Goal: Task Accomplishment & Management: Complete application form

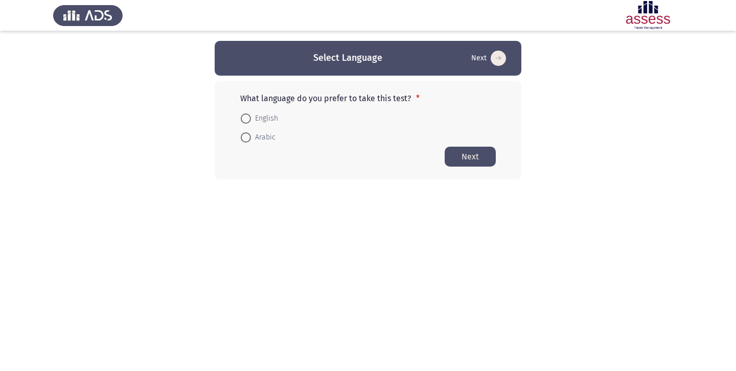
click at [248, 141] on span at bounding box center [246, 137] width 10 height 10
click at [248, 141] on input "Arabic" at bounding box center [246, 137] width 10 height 10
radio input "true"
click at [471, 158] on button "Next" at bounding box center [470, 156] width 51 height 20
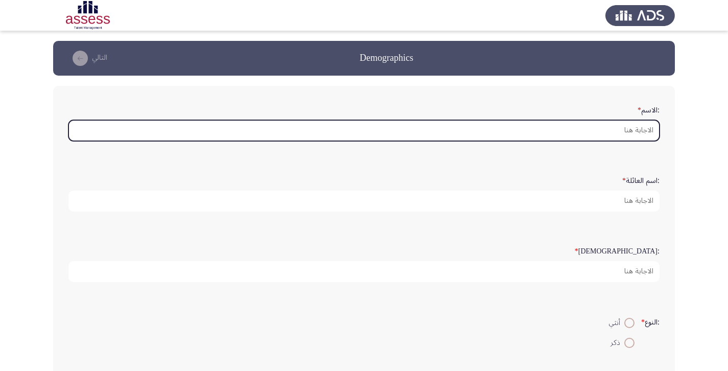
click at [333, 128] on input ":الاسم *" at bounding box center [363, 130] width 591 height 21
type input "l"
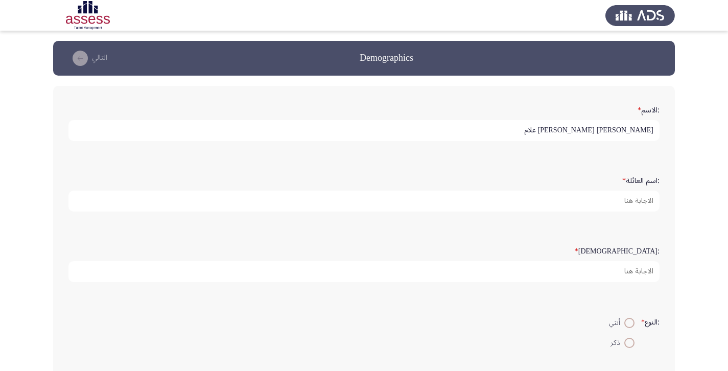
click at [439, 138] on input "[PERSON_NAME] [PERSON_NAME] علام" at bounding box center [363, 130] width 591 height 21
drag, startPoint x: 439, startPoint y: 138, endPoint x: 625, endPoint y: 137, distance: 185.5
click at [625, 137] on input "[PERSON_NAME] [PERSON_NAME] علام" at bounding box center [363, 130] width 591 height 21
type input "مصطفي"
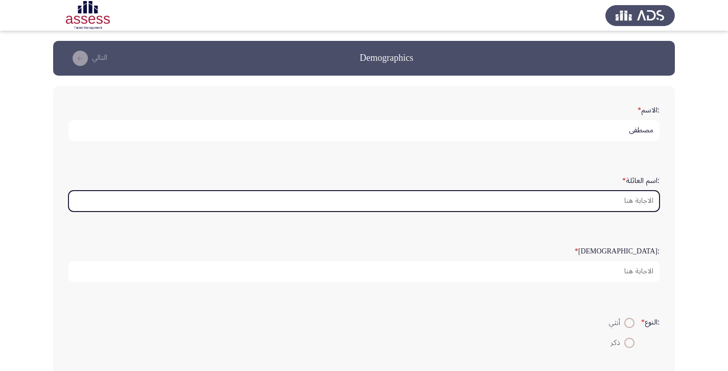
click at [637, 211] on input ":اسم العائلة *" at bounding box center [363, 201] width 591 height 21
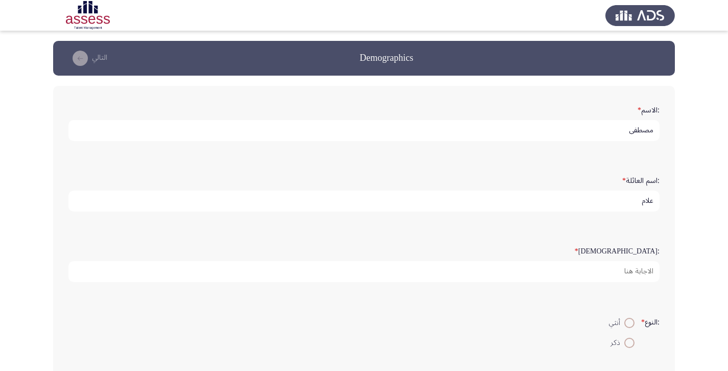
type input "علام"
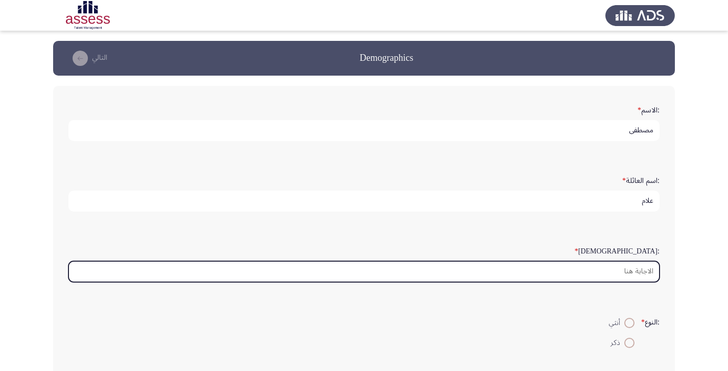
click at [625, 282] on input ":السن *" at bounding box center [363, 271] width 591 height 21
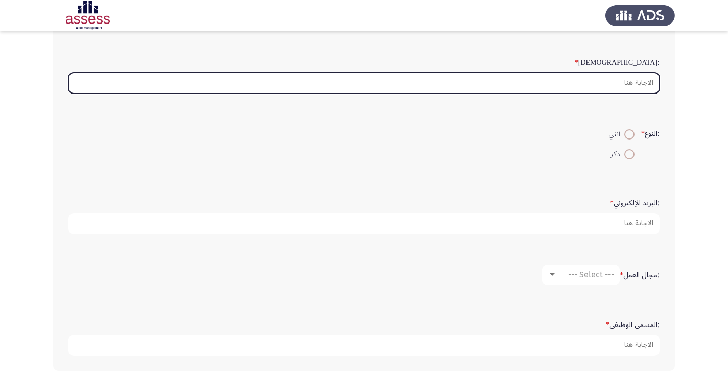
scroll to position [269, 0]
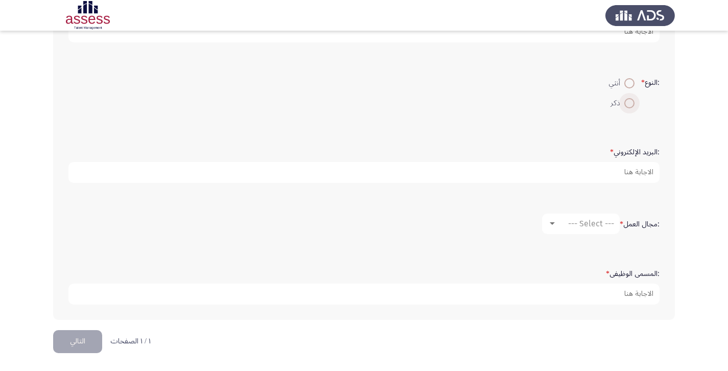
click at [633, 98] on span at bounding box center [630, 103] width 10 height 10
click at [633, 98] on input "ذكر" at bounding box center [630, 103] width 10 height 10
radio input "true"
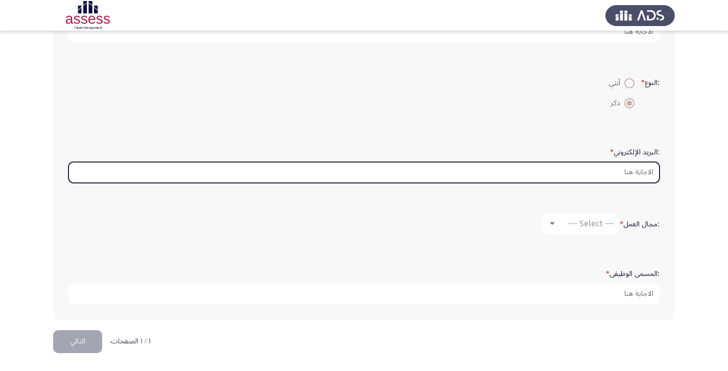
click at [614, 167] on input ":البريد الإلكتروني *" at bounding box center [363, 172] width 591 height 21
type input "و"
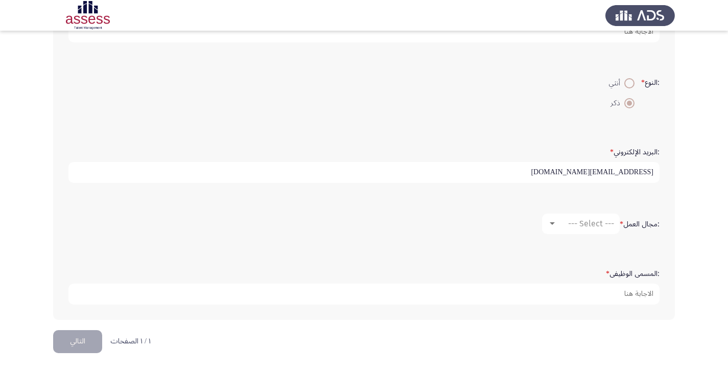
type input "[EMAIL_ADDRESS][DOMAIN_NAME]"
click at [595, 219] on span "--- Select ---" at bounding box center [591, 224] width 46 height 10
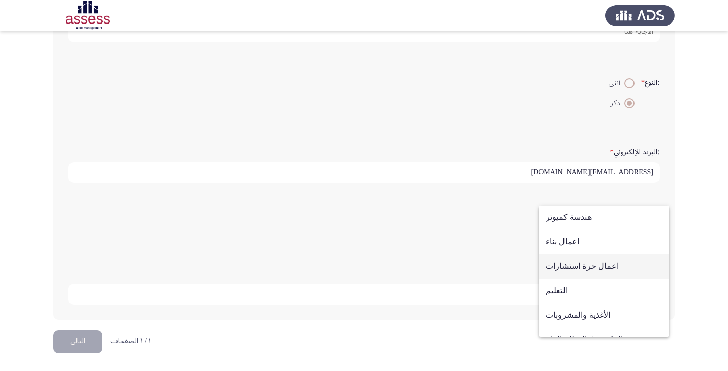
scroll to position [335, 0]
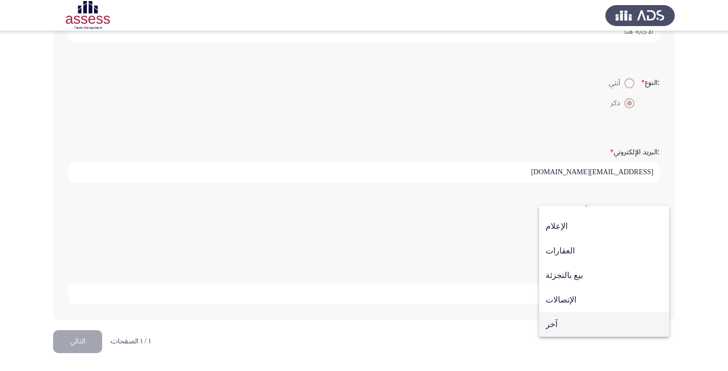
click at [596, 335] on span "آخر" at bounding box center [604, 324] width 117 height 25
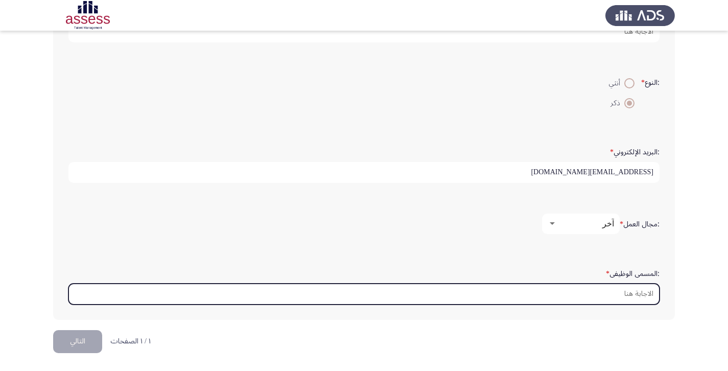
click at [601, 291] on input ":المسمى الوظيفى *" at bounding box center [363, 294] width 591 height 21
type input "C"
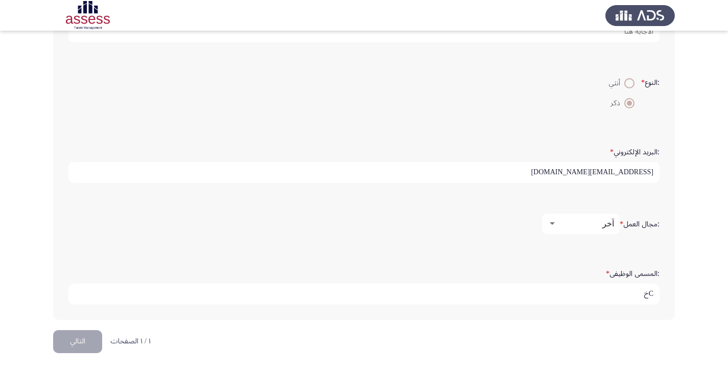
type input "C"
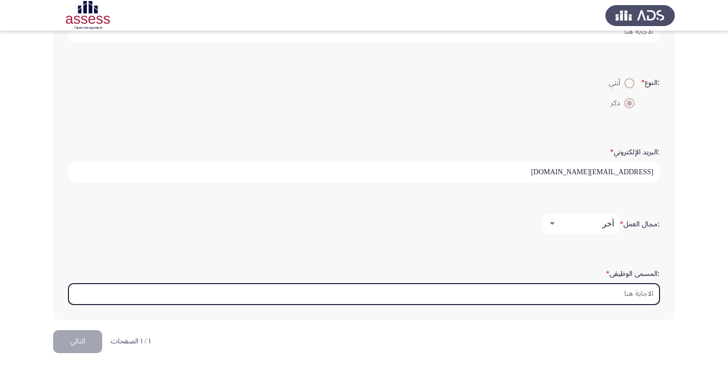
type input "c"
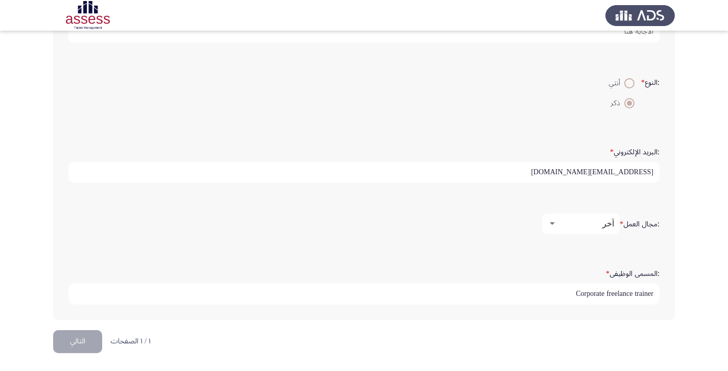
type input "Corporate freelance trainer"
click at [81, 343] on button "التالي" at bounding box center [77, 341] width 49 height 23
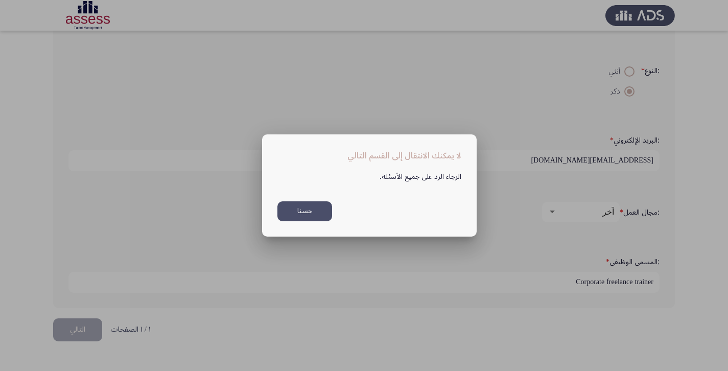
scroll to position [0, 0]
click at [306, 215] on button "حسنا" at bounding box center [305, 211] width 55 height 20
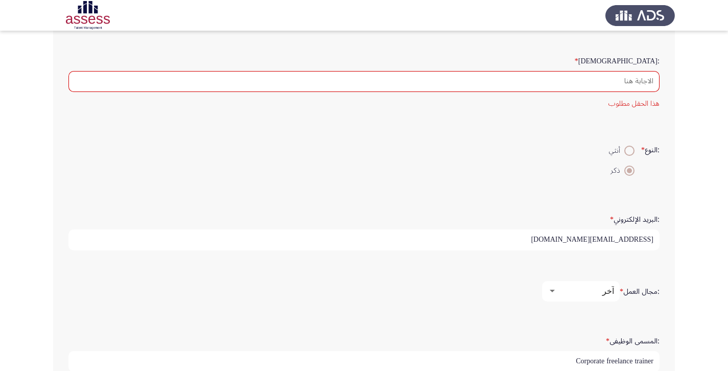
scroll to position [120, 0]
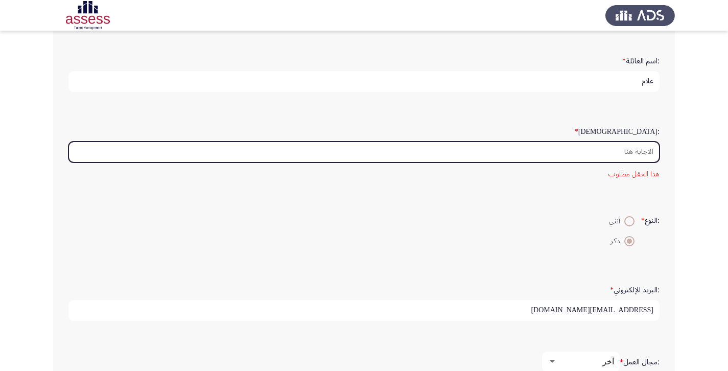
click at [509, 163] on input ":السن *" at bounding box center [363, 152] width 591 height 21
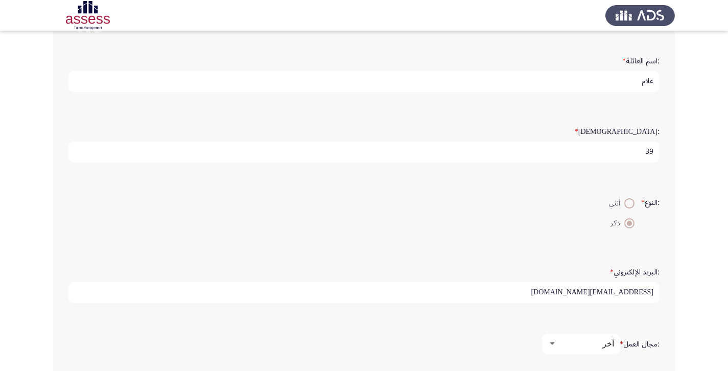
type input "39"
click at [505, 224] on form ":النوع * أنثي ذكر" at bounding box center [363, 212] width 591 height 39
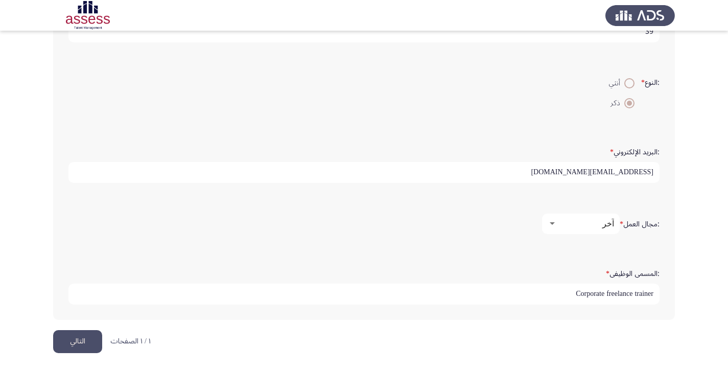
click at [67, 338] on button "التالي" at bounding box center [77, 341] width 49 height 23
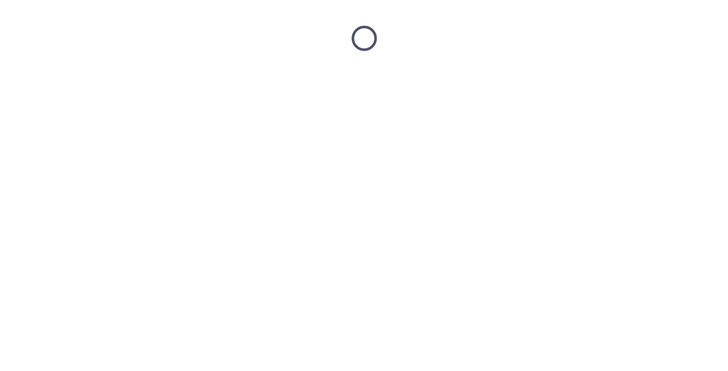
scroll to position [0, 0]
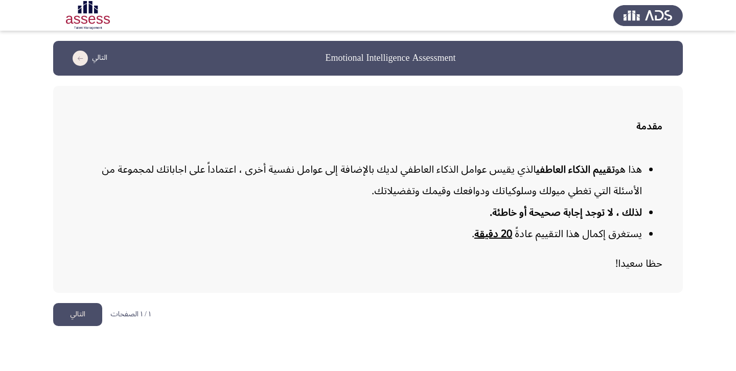
click at [91, 317] on button "التالي" at bounding box center [77, 314] width 49 height 23
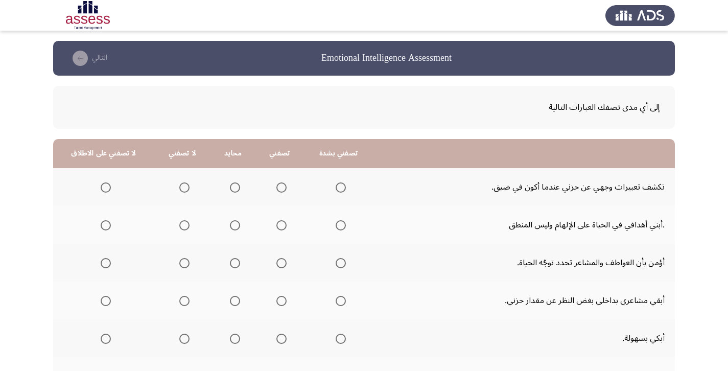
click at [287, 189] on span "Select an option" at bounding box center [281, 187] width 10 height 10
click at [287, 189] on input "Select an option" at bounding box center [281, 187] width 10 height 10
click at [190, 224] on span "Select an option" at bounding box center [184, 225] width 10 height 10
click at [190, 224] on input "Select an option" at bounding box center [184, 225] width 10 height 10
click at [190, 267] on span "Select an option" at bounding box center [184, 263] width 10 height 10
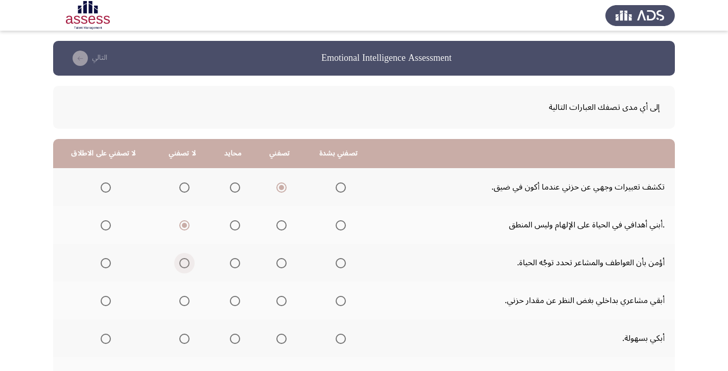
click at [190, 267] on input "Select an option" at bounding box center [184, 263] width 10 height 10
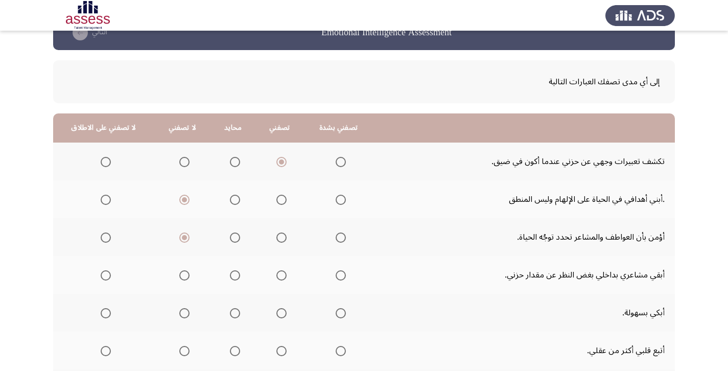
scroll to position [28, 0]
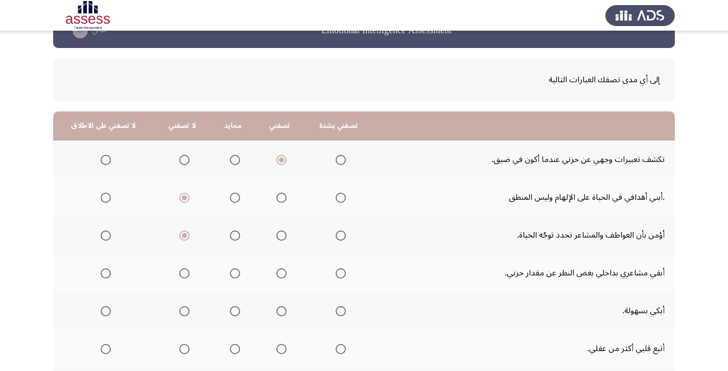
click at [240, 272] on span "Select an option" at bounding box center [235, 273] width 10 height 10
click at [240, 272] on input "Select an option" at bounding box center [235, 273] width 10 height 10
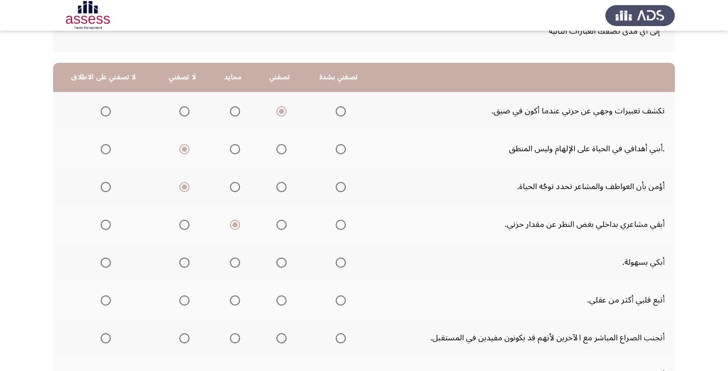
click at [108, 264] on span "Select an option" at bounding box center [106, 263] width 10 height 10
click at [108, 264] on input "Select an option" at bounding box center [106, 263] width 10 height 10
click at [108, 264] on span "Select an option" at bounding box center [105, 262] width 5 height 5
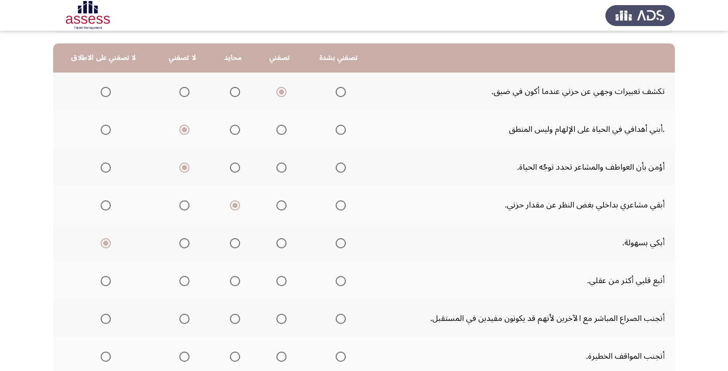
scroll to position [119, 0]
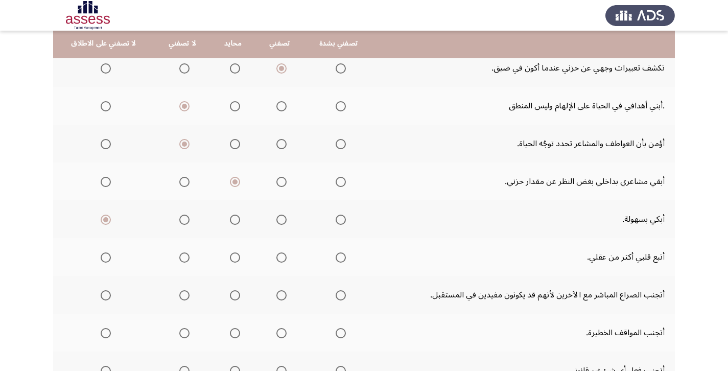
click at [189, 257] on span "Select an option" at bounding box center [184, 257] width 10 height 10
click at [189, 257] on input "Select an option" at bounding box center [184, 257] width 10 height 10
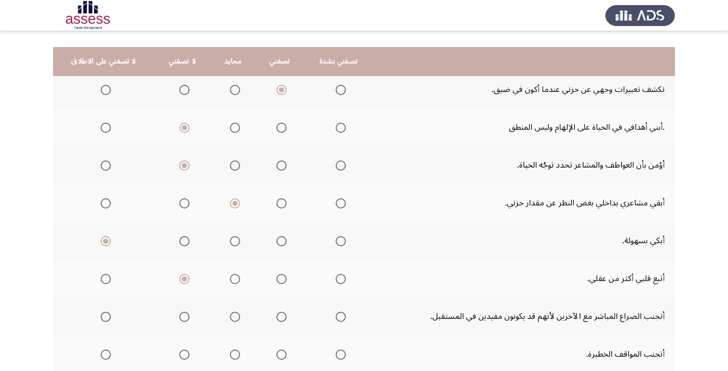
scroll to position [194, 0]
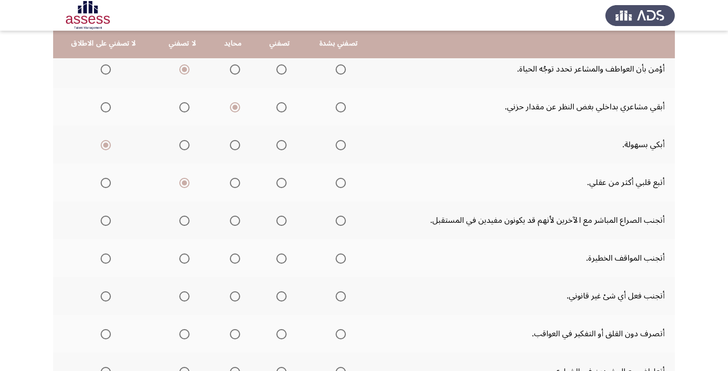
click at [188, 222] on span "Select an option" at bounding box center [184, 221] width 10 height 10
click at [188, 222] on input "Select an option" at bounding box center [184, 221] width 10 height 10
click at [186, 259] on span "Select an option" at bounding box center [184, 258] width 10 height 10
click at [186, 259] on input "Select an option" at bounding box center [184, 258] width 10 height 10
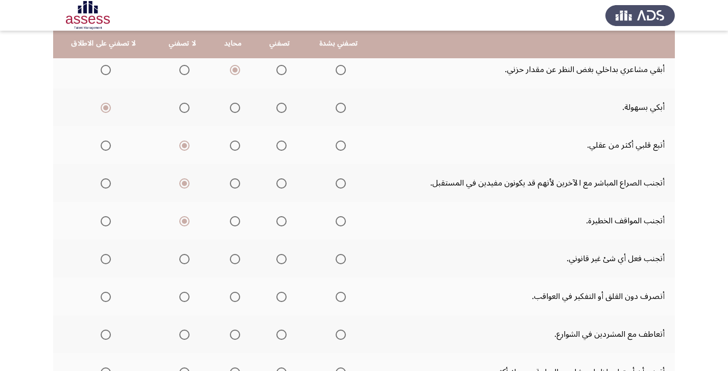
scroll to position [255, 0]
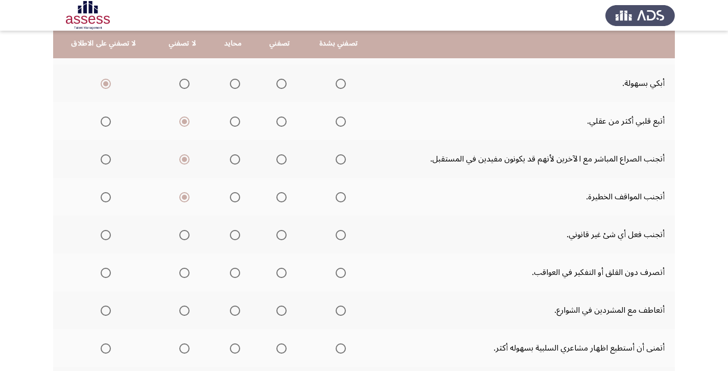
click at [346, 240] on span "Select an option" at bounding box center [341, 235] width 10 height 10
click at [346, 240] on input "Select an option" at bounding box center [341, 235] width 10 height 10
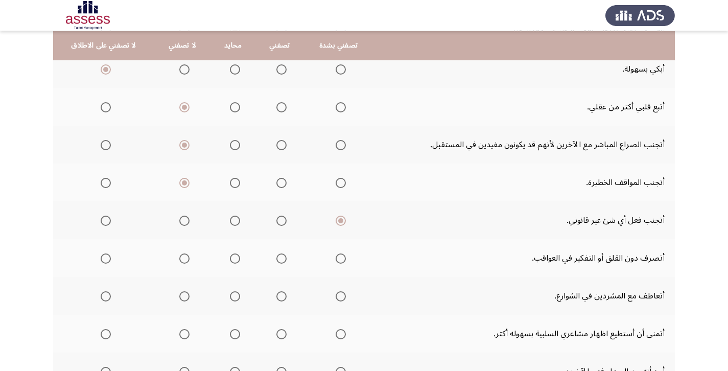
scroll to position [271, 0]
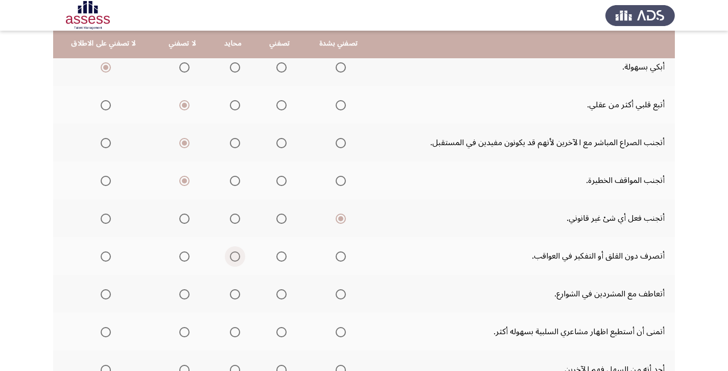
click at [239, 255] on span "Select an option" at bounding box center [235, 256] width 10 height 10
click at [239, 255] on input "Select an option" at bounding box center [235, 256] width 10 height 10
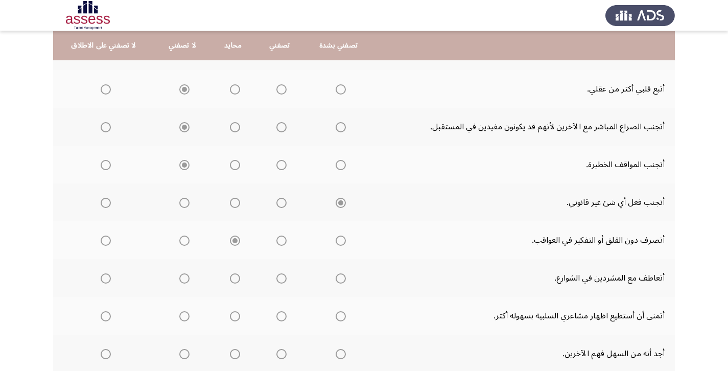
scroll to position [289, 0]
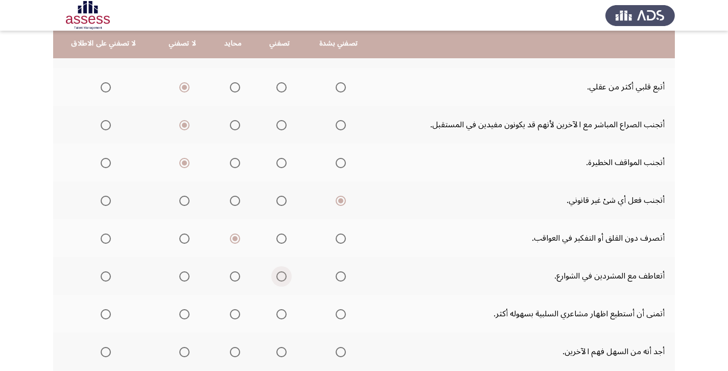
click at [287, 279] on span "Select an option" at bounding box center [281, 276] width 10 height 10
click at [287, 279] on input "Select an option" at bounding box center [281, 276] width 10 height 10
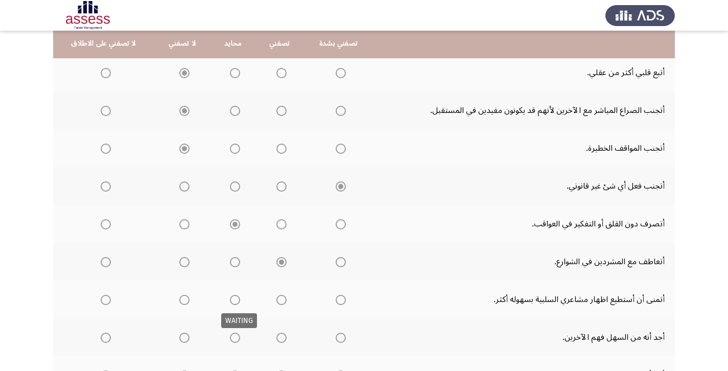
scroll to position [302, 0]
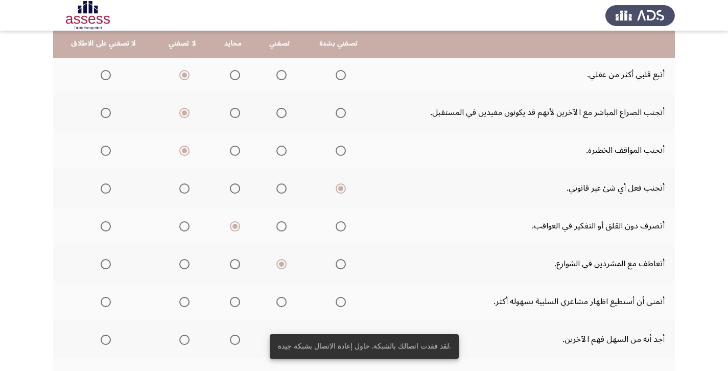
click at [240, 303] on span "Select an option" at bounding box center [235, 302] width 10 height 10
click at [240, 303] on input "Select an option" at bounding box center [235, 302] width 10 height 10
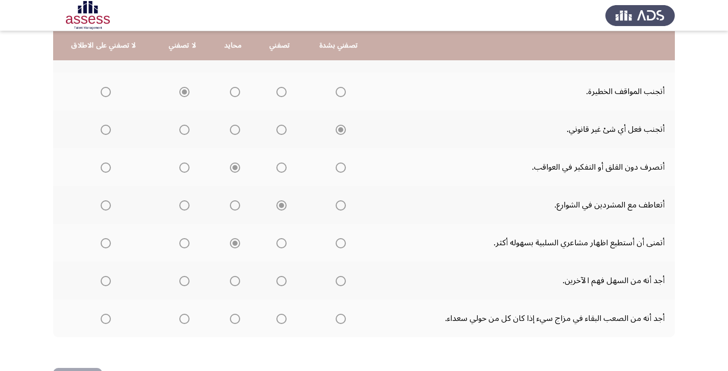
scroll to position [362, 0]
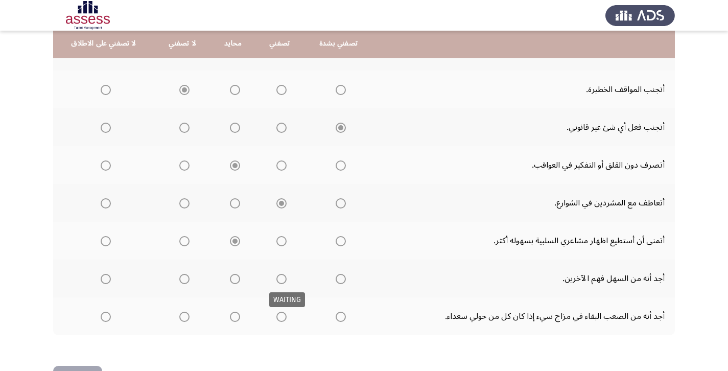
click at [287, 277] on span "Select an option" at bounding box center [281, 279] width 10 height 10
click at [287, 280] on span "Select an option" at bounding box center [281, 279] width 10 height 10
click at [287, 280] on input "Select an option" at bounding box center [281, 279] width 10 height 10
click at [287, 315] on span "Select an option" at bounding box center [281, 317] width 10 height 10
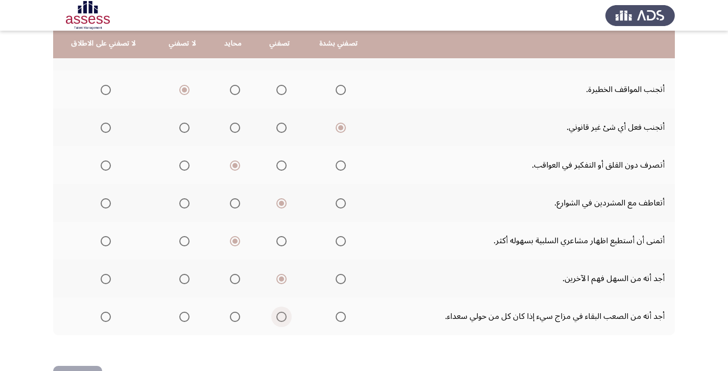
click at [287, 315] on input "Select an option" at bounding box center [281, 317] width 10 height 10
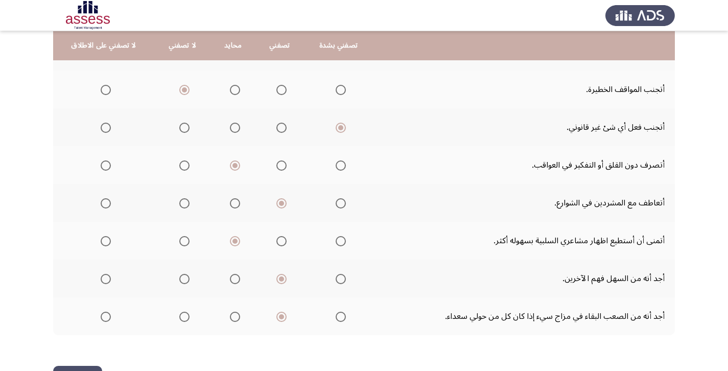
scroll to position [399, 0]
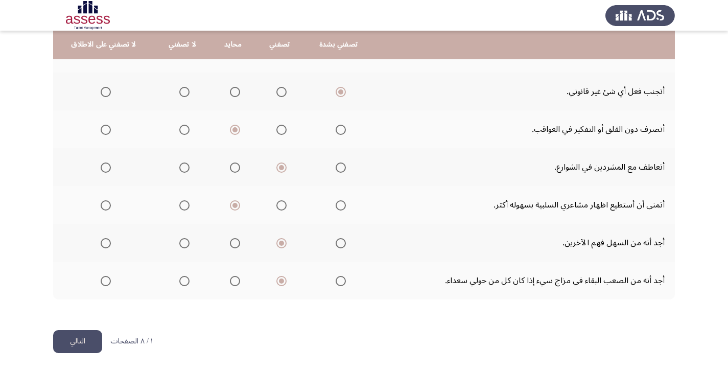
click at [71, 339] on button "التالي" at bounding box center [77, 341] width 49 height 23
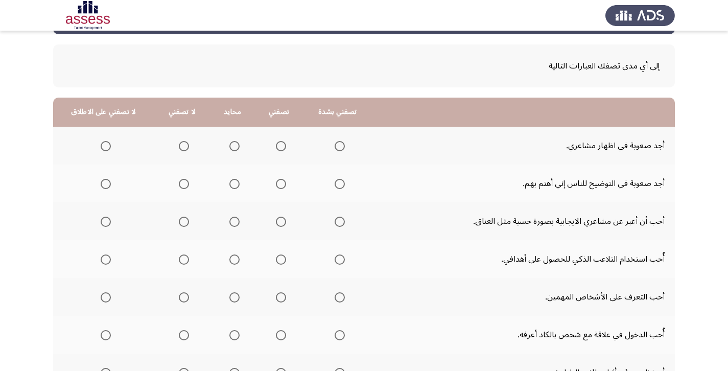
scroll to position [43, 0]
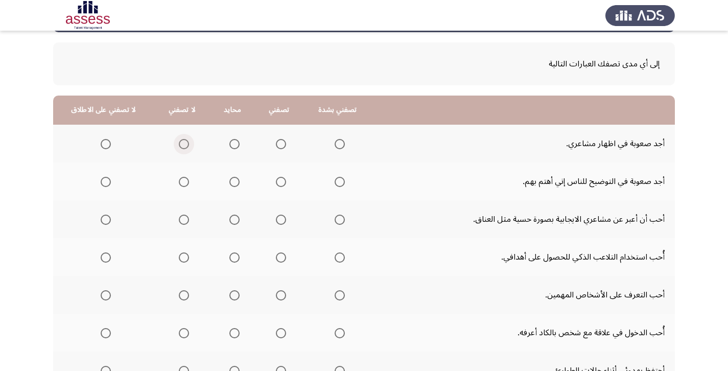
click at [187, 143] on span "Select an option" at bounding box center [184, 144] width 10 height 10
click at [187, 143] on input "Select an option" at bounding box center [184, 144] width 10 height 10
click at [188, 183] on span "Select an option" at bounding box center [184, 182] width 10 height 10
click at [188, 183] on input "Select an option" at bounding box center [184, 182] width 10 height 10
click at [240, 222] on span "Select an option" at bounding box center [234, 220] width 10 height 10
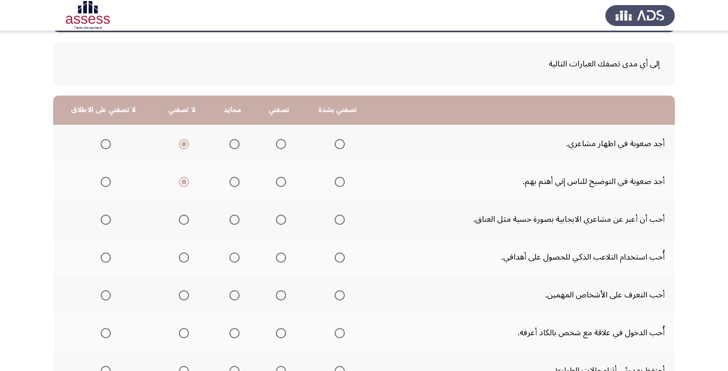
click at [240, 222] on input "Select an option" at bounding box center [234, 220] width 10 height 10
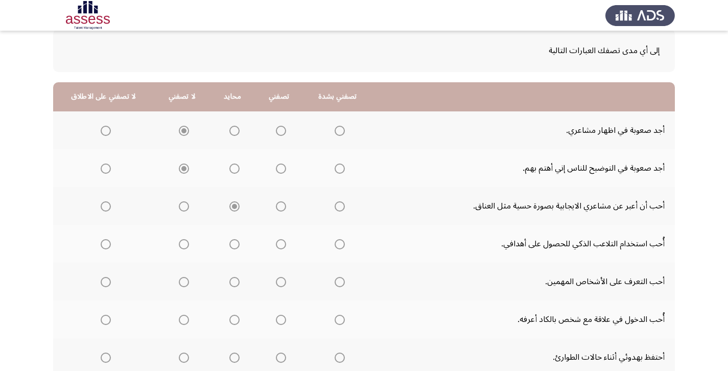
scroll to position [93, 0]
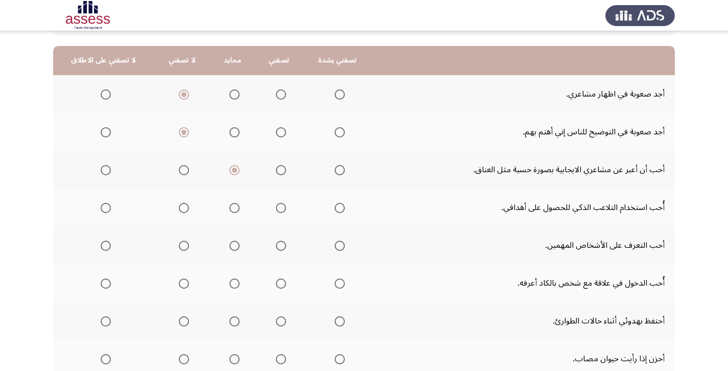
click at [188, 211] on span "Select an option" at bounding box center [184, 208] width 10 height 10
click at [188, 211] on input "Select an option" at bounding box center [184, 208] width 10 height 10
click at [286, 245] on span "Select an option" at bounding box center [281, 246] width 10 height 10
click at [286, 245] on input "Select an option" at bounding box center [281, 246] width 10 height 10
click at [286, 286] on span "Select an option" at bounding box center [281, 284] width 10 height 10
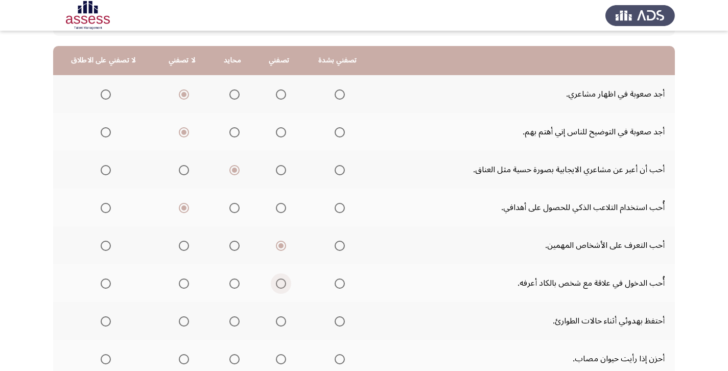
click at [286, 286] on input "Select an option" at bounding box center [281, 284] width 10 height 10
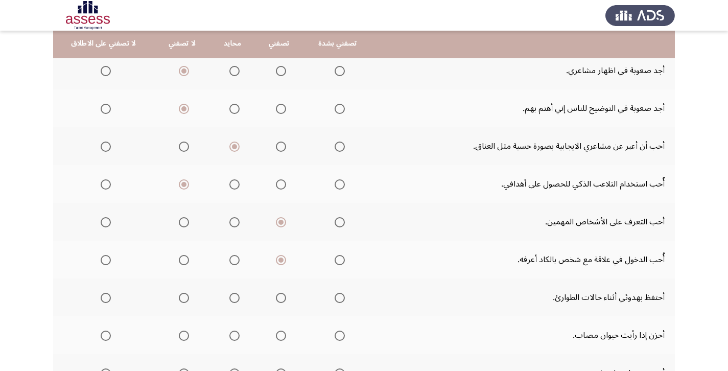
scroll to position [124, 0]
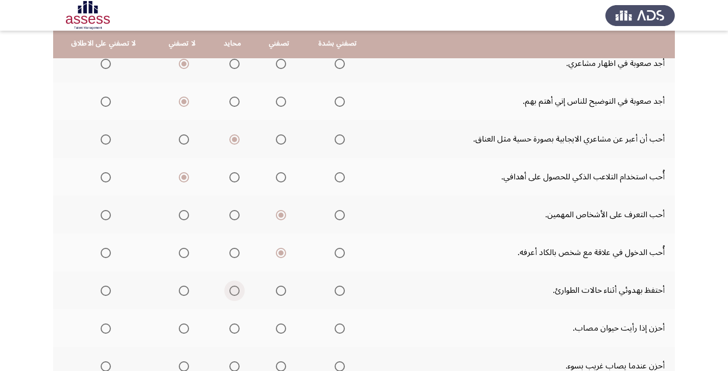
click at [240, 290] on span "Select an option" at bounding box center [234, 291] width 10 height 10
click at [240, 290] on input "Select an option" at bounding box center [234, 291] width 10 height 10
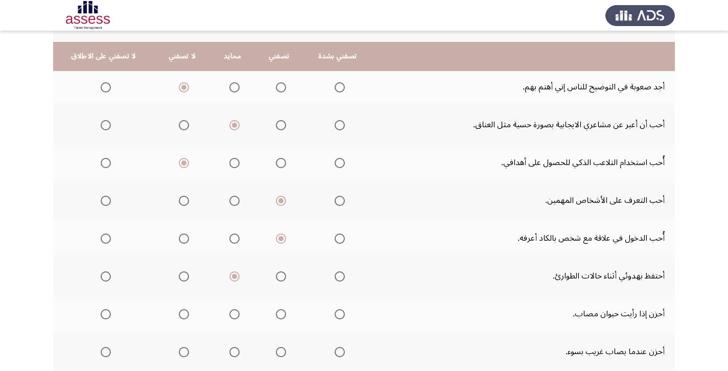
scroll to position [151, 0]
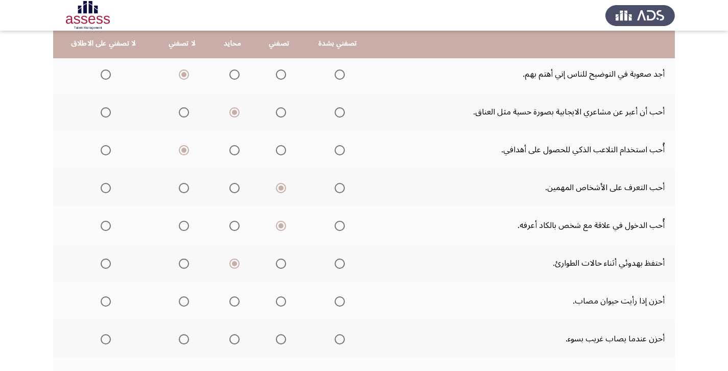
click at [109, 302] on span "Select an option" at bounding box center [106, 301] width 10 height 10
click at [109, 302] on input "Select an option" at bounding box center [106, 301] width 10 height 10
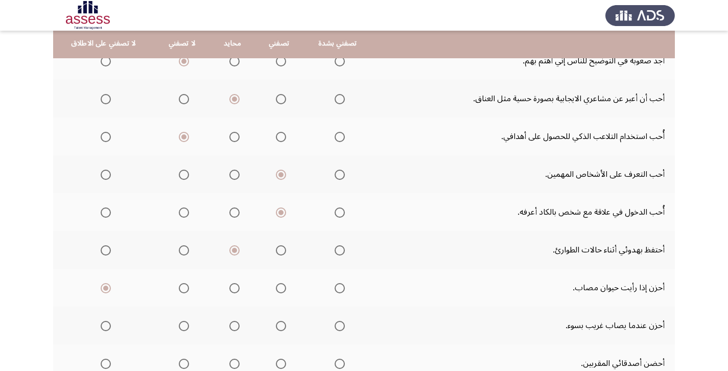
scroll to position [180, 0]
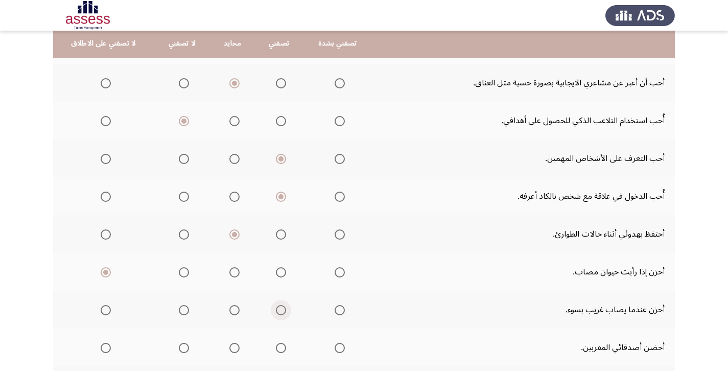
click at [285, 309] on span "Select an option" at bounding box center [281, 310] width 10 height 10
click at [285, 309] on input "Select an option" at bounding box center [281, 310] width 10 height 10
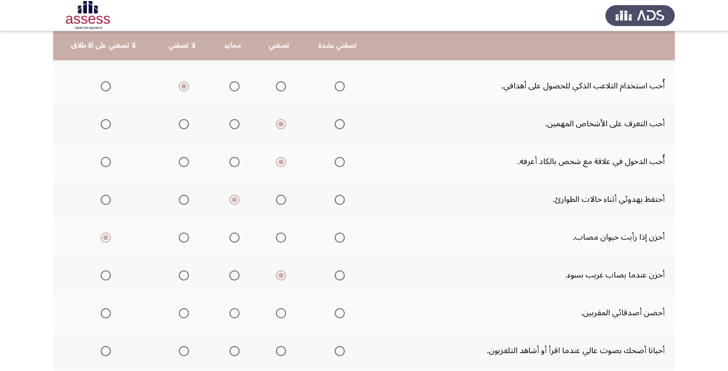
scroll to position [217, 0]
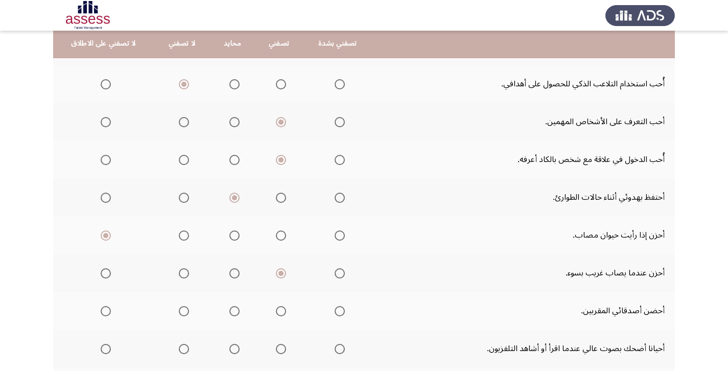
click at [286, 309] on span "Select an option" at bounding box center [281, 311] width 10 height 10
click at [286, 309] on input "Select an option" at bounding box center [281, 311] width 10 height 10
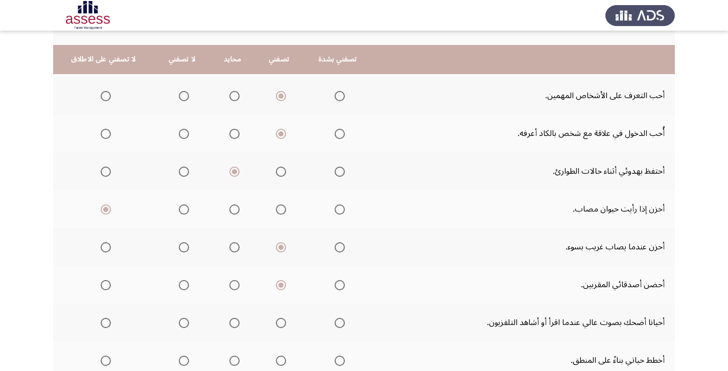
scroll to position [259, 0]
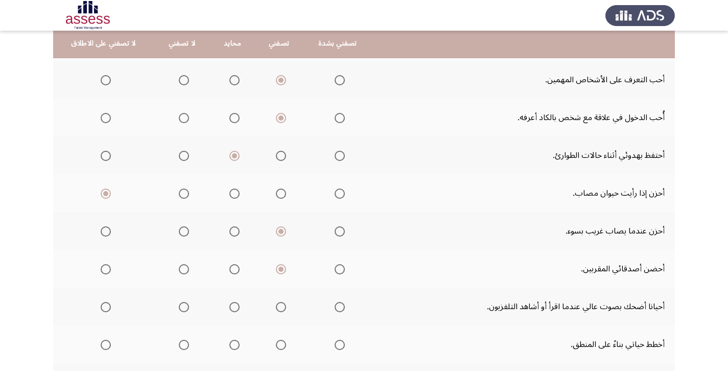
click at [286, 309] on span "Select an option" at bounding box center [281, 307] width 10 height 10
click at [286, 309] on input "Select an option" at bounding box center [281, 307] width 10 height 10
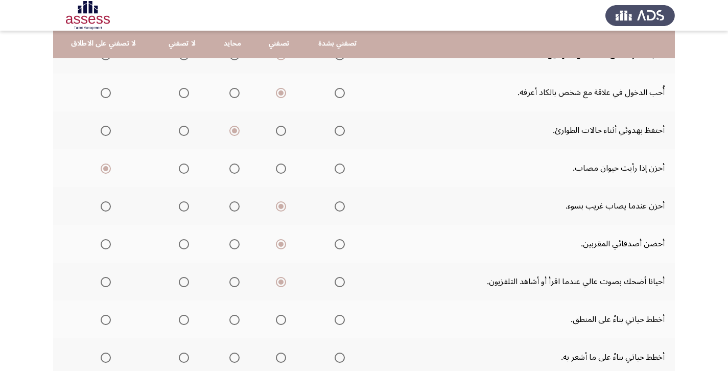
scroll to position [297, 0]
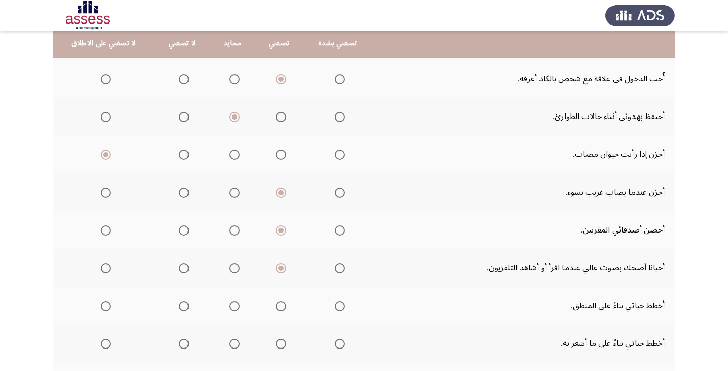
click at [240, 306] on span "Select an option" at bounding box center [234, 306] width 10 height 10
click at [240, 306] on input "Select an option" at bounding box center [234, 306] width 10 height 10
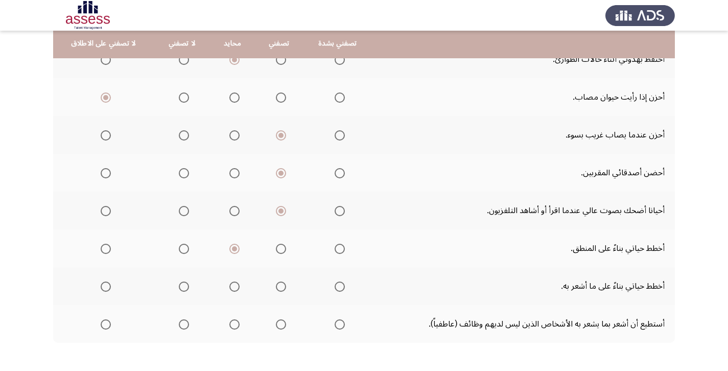
scroll to position [394, 0]
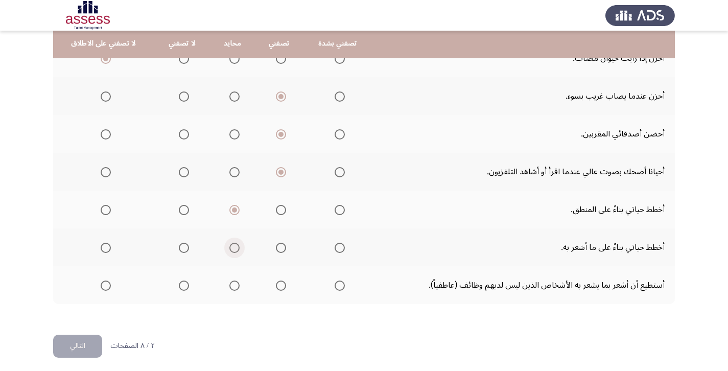
click at [240, 249] on span "Select an option" at bounding box center [234, 248] width 10 height 10
click at [240, 249] on input "Select an option" at bounding box center [234, 248] width 10 height 10
click at [286, 288] on span "Select an option" at bounding box center [281, 286] width 10 height 10
click at [286, 288] on input "Select an option" at bounding box center [281, 286] width 10 height 10
click at [95, 345] on button "التالي" at bounding box center [77, 346] width 49 height 23
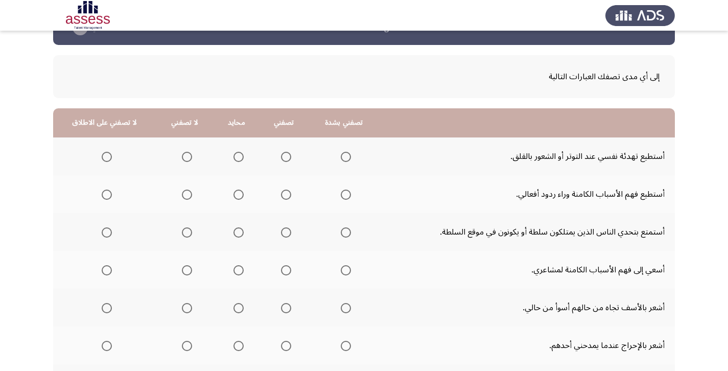
scroll to position [33, 0]
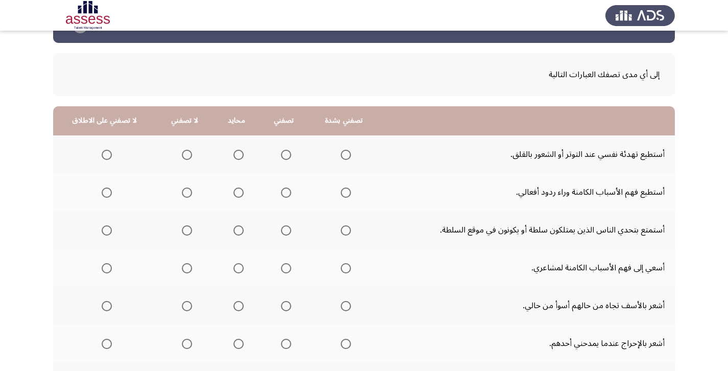
click at [243, 154] on span "Select an option" at bounding box center [239, 155] width 10 height 10
click at [243, 154] on input "Select an option" at bounding box center [239, 155] width 10 height 10
click at [242, 194] on span "Select an option" at bounding box center [239, 193] width 10 height 10
click at [242, 194] on input "Select an option" at bounding box center [239, 193] width 10 height 10
click at [291, 195] on span "Select an option" at bounding box center [286, 193] width 10 height 10
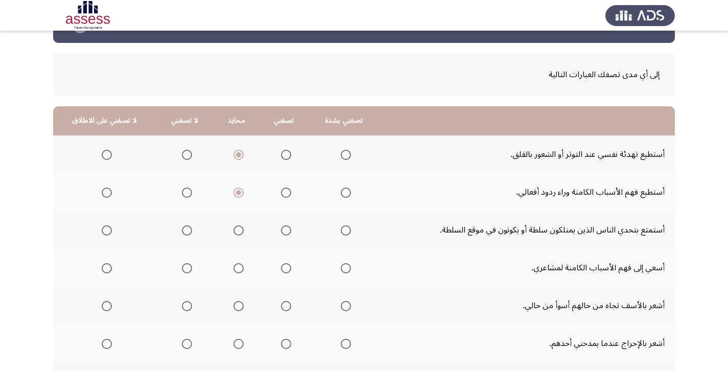
click at [291, 195] on input "Select an option" at bounding box center [286, 193] width 10 height 10
click at [291, 233] on span "Select an option" at bounding box center [286, 230] width 10 height 10
click at [291, 233] on input "Select an option" at bounding box center [286, 230] width 10 height 10
click at [291, 266] on span "Select an option" at bounding box center [286, 268] width 10 height 10
click at [291, 266] on input "Select an option" at bounding box center [286, 268] width 10 height 10
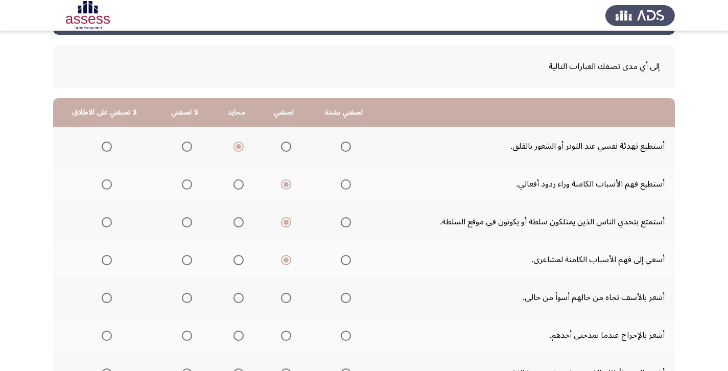
scroll to position [67, 0]
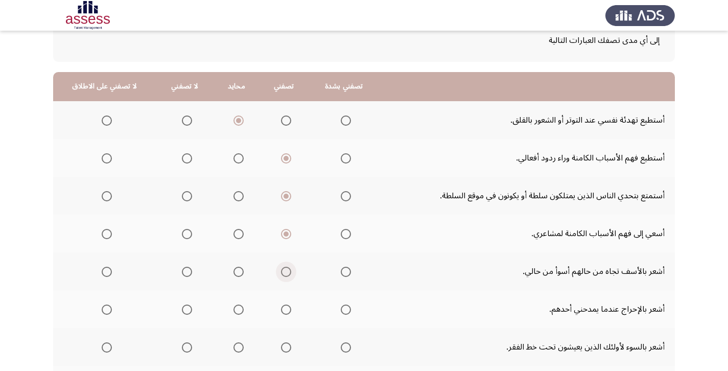
click at [291, 272] on span "Select an option" at bounding box center [286, 272] width 10 height 10
click at [291, 272] on input "Select an option" at bounding box center [286, 272] width 10 height 10
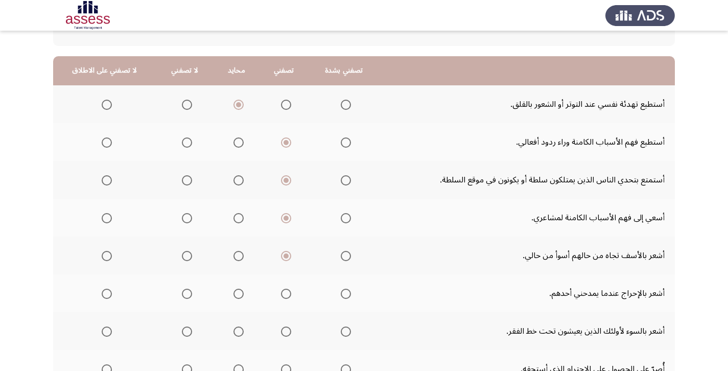
scroll to position [114, 0]
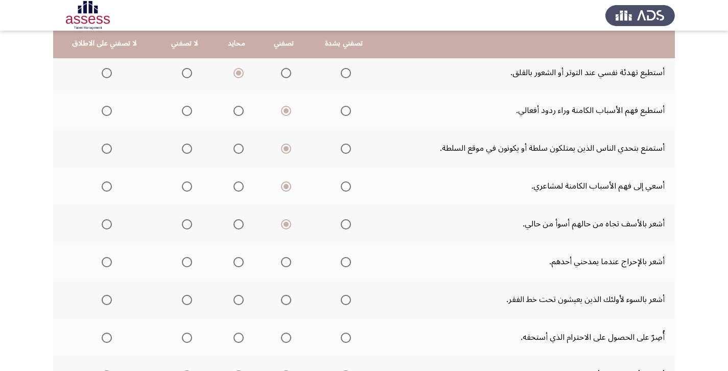
click at [244, 261] on span "Select an option" at bounding box center [239, 262] width 10 height 10
click at [244, 261] on input "Select an option" at bounding box center [239, 262] width 10 height 10
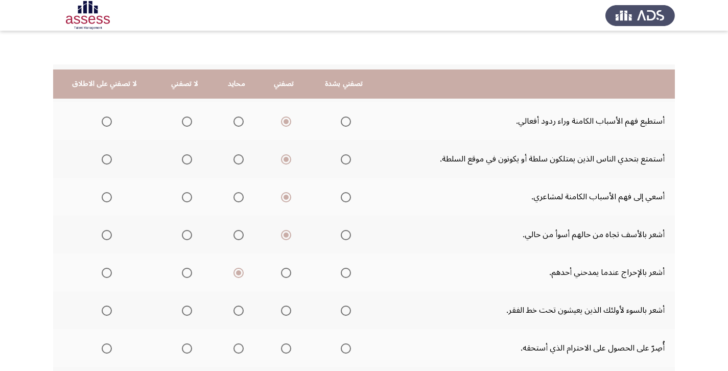
scroll to position [144, 0]
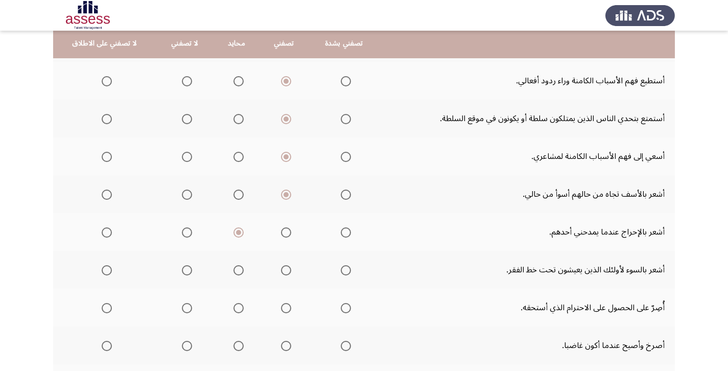
click at [351, 274] on span "Select an option" at bounding box center [346, 270] width 10 height 10
click at [351, 274] on input "Select an option" at bounding box center [346, 270] width 10 height 10
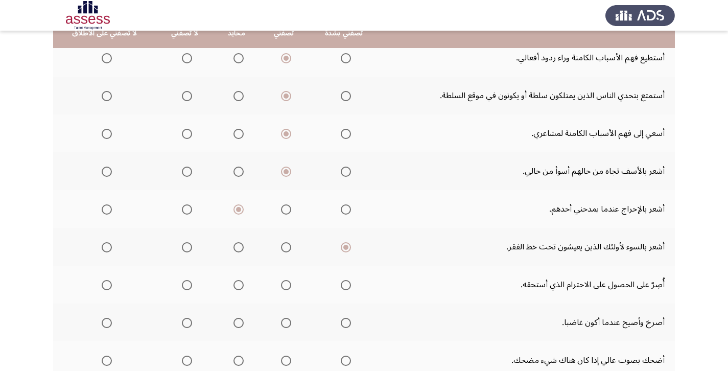
scroll to position [182, 0]
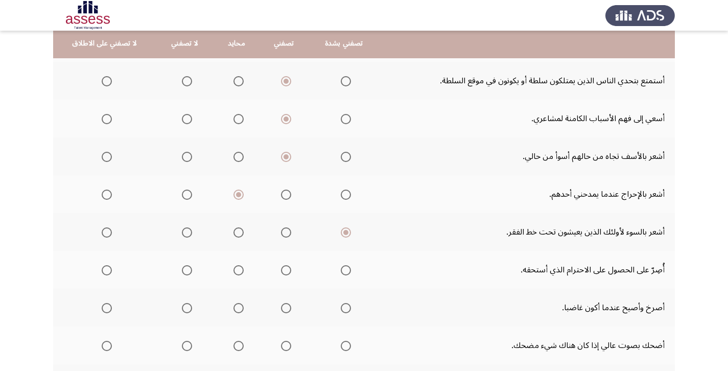
click at [244, 273] on span "Select an option" at bounding box center [239, 270] width 10 height 10
click at [244, 273] on input "Select an option" at bounding box center [239, 270] width 10 height 10
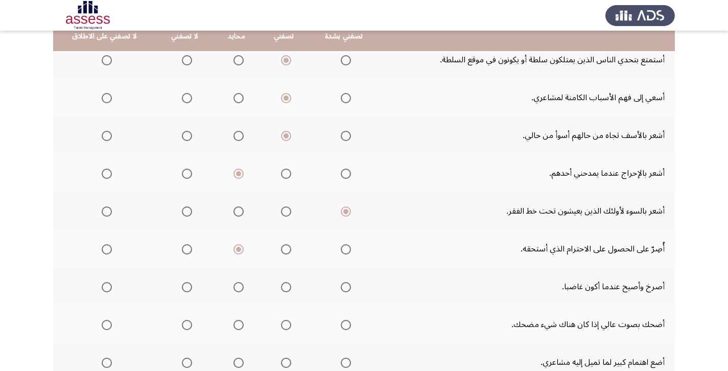
scroll to position [233, 0]
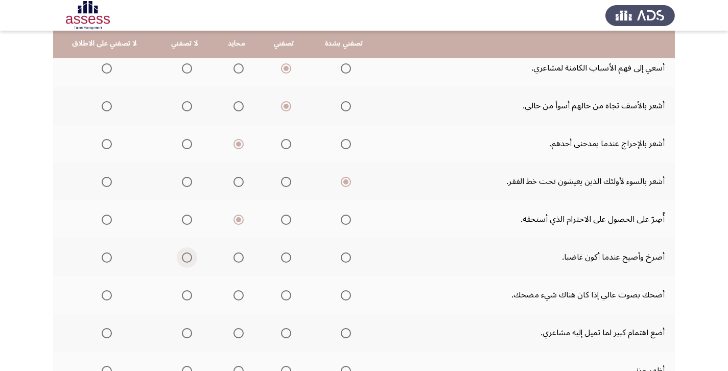
click at [192, 258] on span "Select an option" at bounding box center [187, 257] width 10 height 10
click at [192, 258] on input "Select an option" at bounding box center [187, 257] width 10 height 10
click at [360, 297] on th at bounding box center [344, 295] width 71 height 38
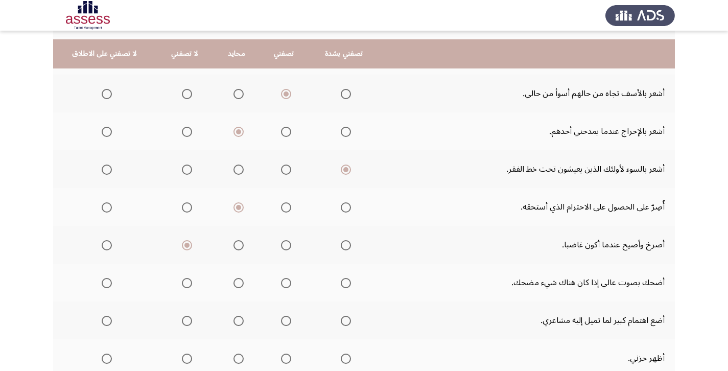
scroll to position [272, 0]
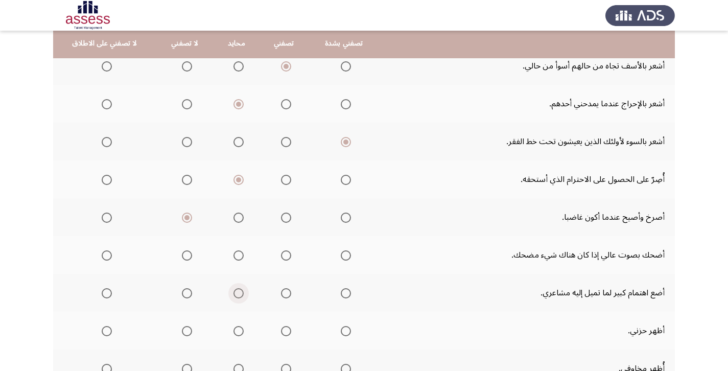
click at [243, 294] on span "Select an option" at bounding box center [239, 293] width 10 height 10
click at [243, 294] on input "Select an option" at bounding box center [239, 293] width 10 height 10
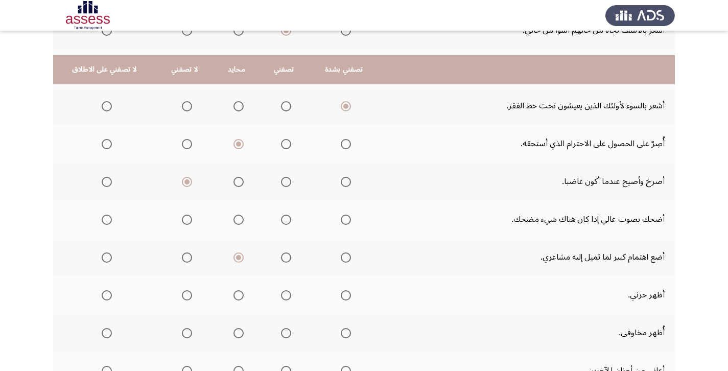
scroll to position [334, 0]
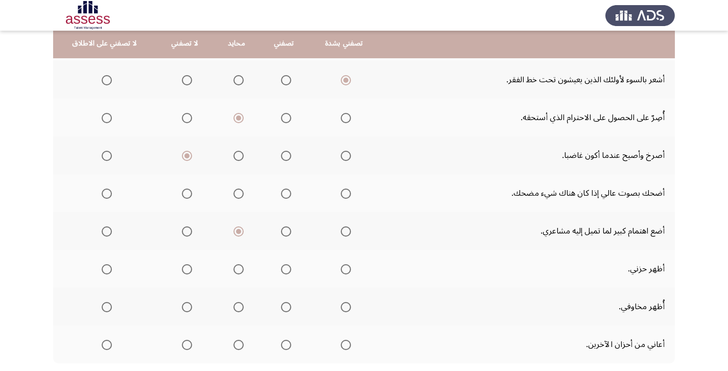
click at [243, 272] on span "Select an option" at bounding box center [239, 269] width 10 height 10
click at [243, 272] on input "Select an option" at bounding box center [239, 269] width 10 height 10
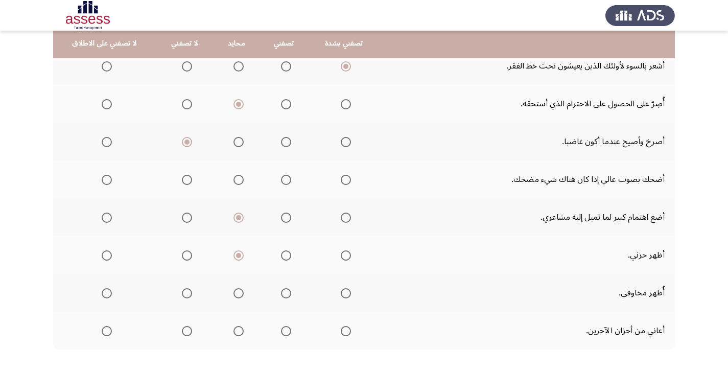
scroll to position [351, 0]
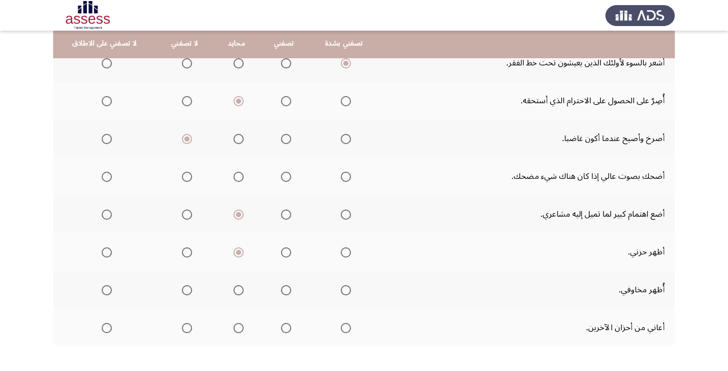
click at [244, 288] on span "Select an option" at bounding box center [239, 290] width 10 height 10
click at [244, 288] on input "Select an option" at bounding box center [239, 290] width 10 height 10
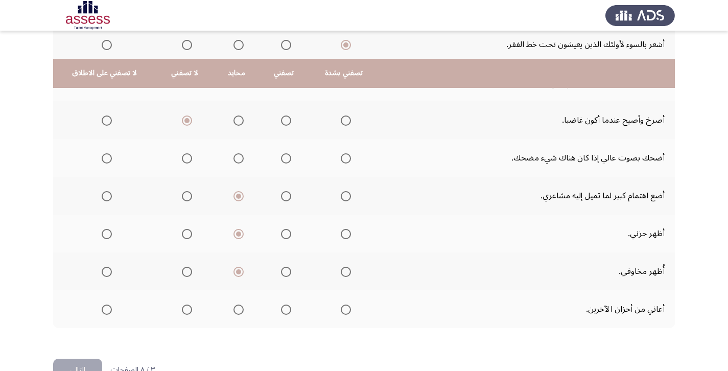
scroll to position [399, 0]
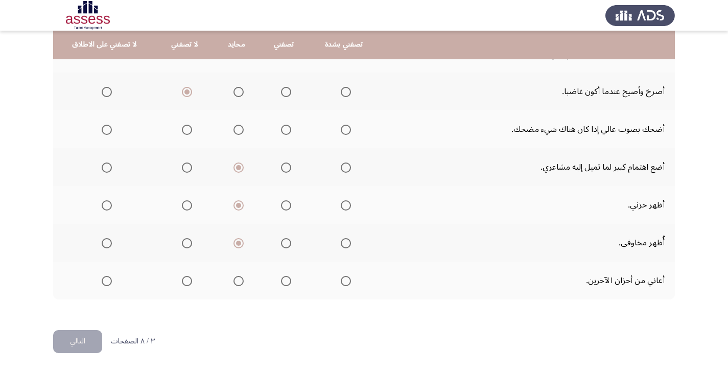
click at [192, 245] on span "Select an option" at bounding box center [187, 243] width 10 height 10
click at [192, 245] on input "Select an option" at bounding box center [187, 243] width 10 height 10
click at [188, 280] on span "Select an option" at bounding box center [187, 281] width 10 height 10
click at [188, 280] on input "Select an option" at bounding box center [187, 281] width 10 height 10
click at [82, 344] on button "التالي" at bounding box center [77, 341] width 49 height 23
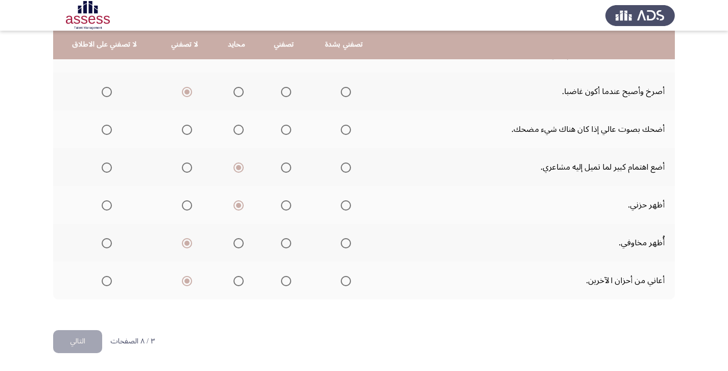
scroll to position [0, 0]
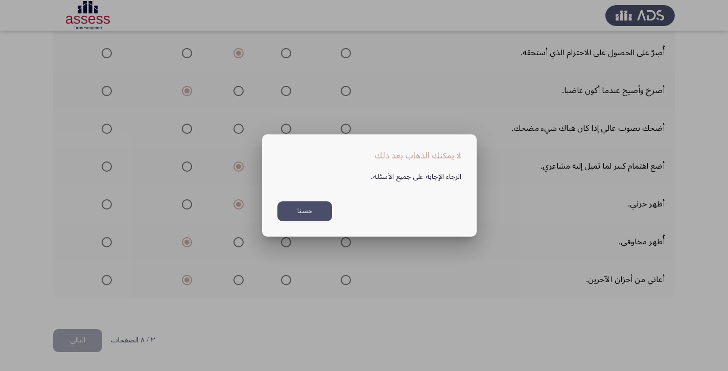
click at [308, 211] on button "حسنا" at bounding box center [305, 211] width 55 height 20
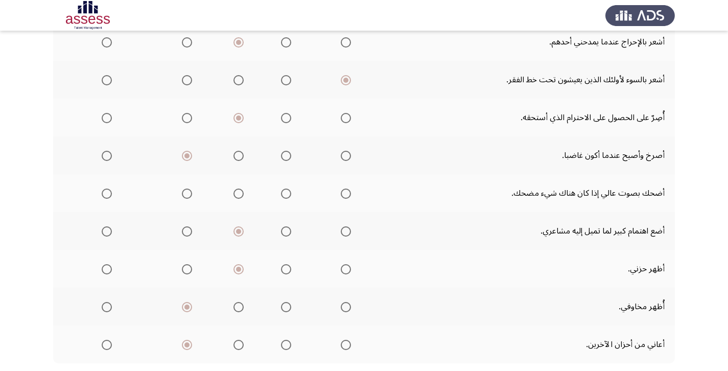
scroll to position [399, 0]
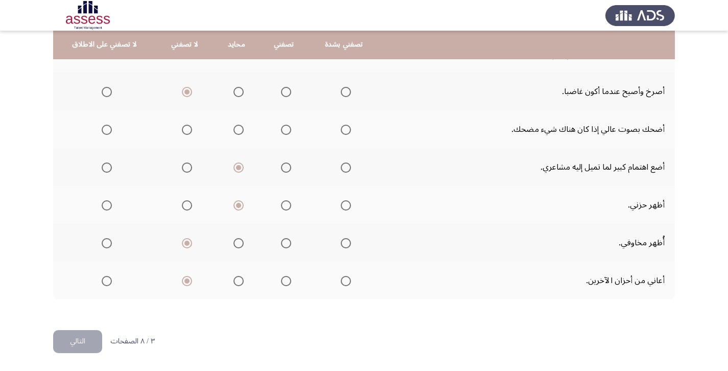
click at [68, 346] on button "التالي" at bounding box center [77, 341] width 49 height 23
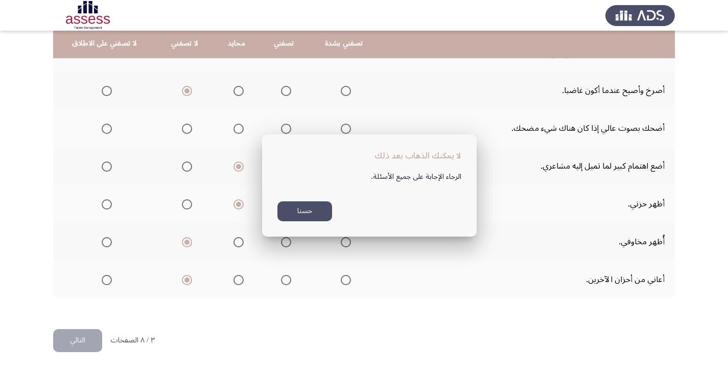
scroll to position [0, 0]
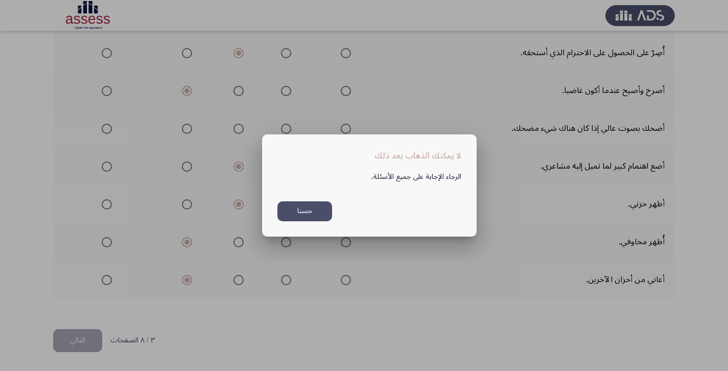
click at [433, 275] on div at bounding box center [364, 185] width 728 height 371
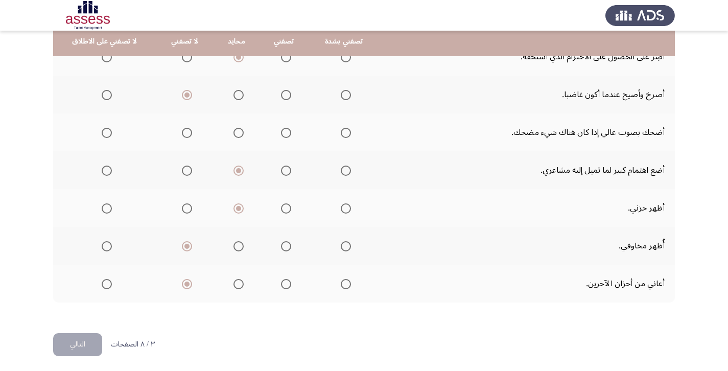
scroll to position [393, 0]
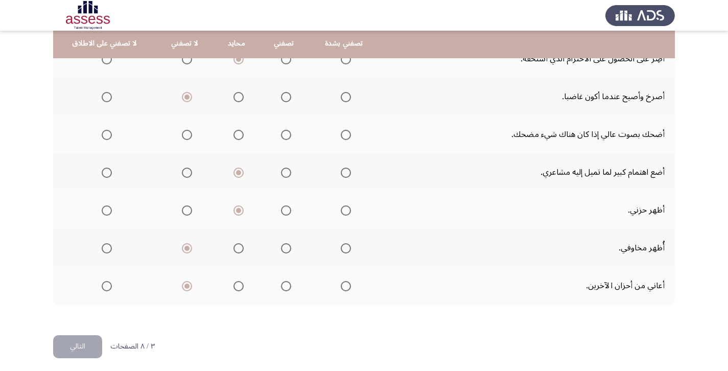
click at [351, 137] on span "Select an option" at bounding box center [346, 135] width 10 height 10
click at [351, 137] on input "Select an option" at bounding box center [346, 135] width 10 height 10
click at [89, 349] on button "التالي" at bounding box center [77, 346] width 49 height 23
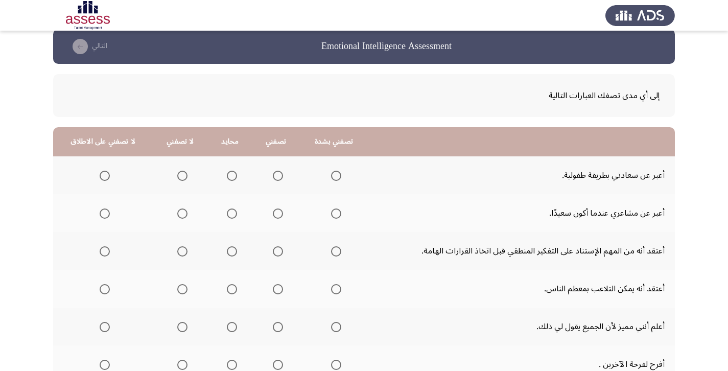
scroll to position [39, 0]
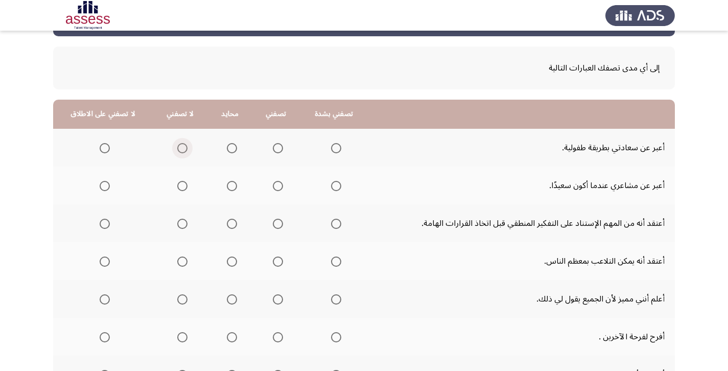
click at [188, 148] on span "Select an option" at bounding box center [182, 148] width 10 height 10
click at [188, 148] on input "Select an option" at bounding box center [182, 148] width 10 height 10
click at [283, 189] on span "Select an option" at bounding box center [278, 186] width 10 height 10
click at [283, 189] on input "Select an option" at bounding box center [278, 186] width 10 height 10
click at [281, 224] on span "Select an option" at bounding box center [278, 224] width 10 height 10
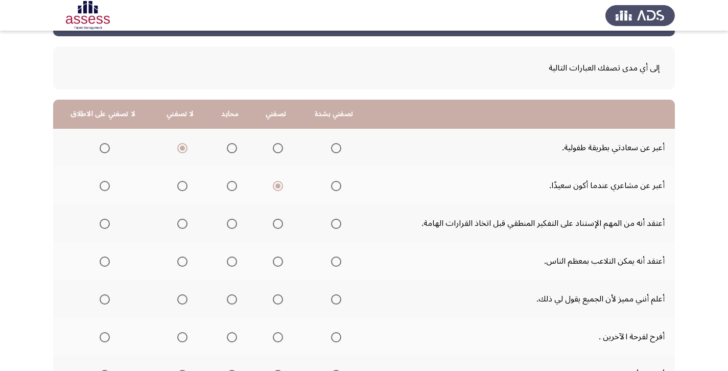
click at [281, 224] on input "Select an option" at bounding box center [278, 224] width 10 height 10
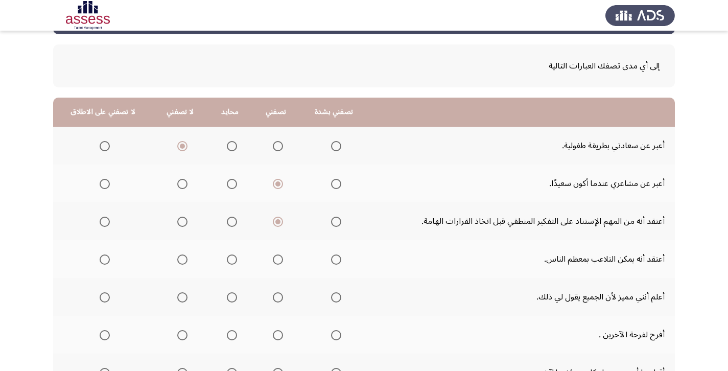
click at [237, 223] on span "Select an option" at bounding box center [232, 222] width 10 height 10
click at [237, 223] on input "Select an option" at bounding box center [232, 222] width 10 height 10
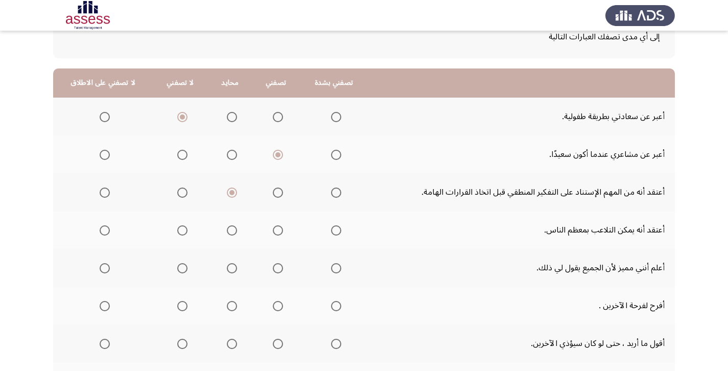
scroll to position [73, 0]
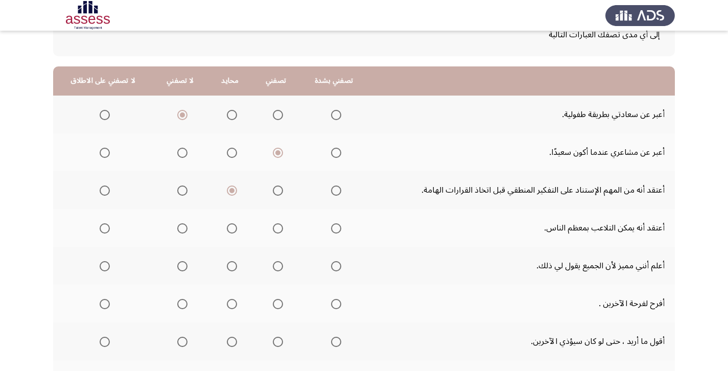
click at [236, 227] on span "Select an option" at bounding box center [232, 228] width 10 height 10
click at [236, 227] on input "Select an option" at bounding box center [232, 228] width 10 height 10
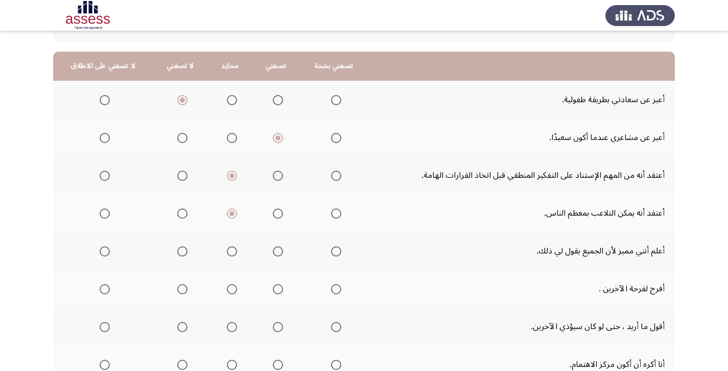
scroll to position [115, 0]
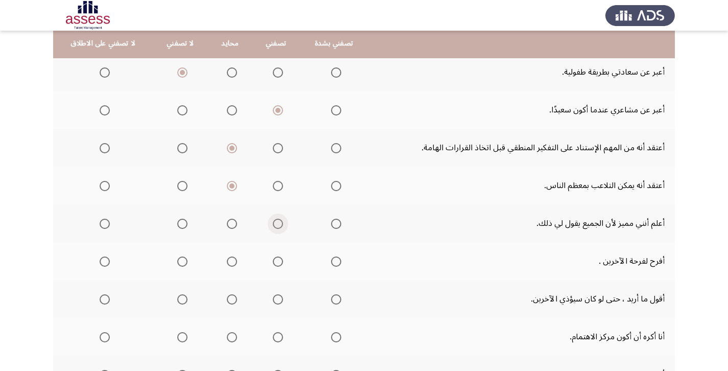
click at [283, 224] on span "Select an option" at bounding box center [278, 224] width 10 height 10
click at [283, 224] on input "Select an option" at bounding box center [278, 224] width 10 height 10
click at [341, 263] on span "Select an option" at bounding box center [336, 262] width 10 height 10
click at [341, 263] on input "Select an option" at bounding box center [336, 262] width 10 height 10
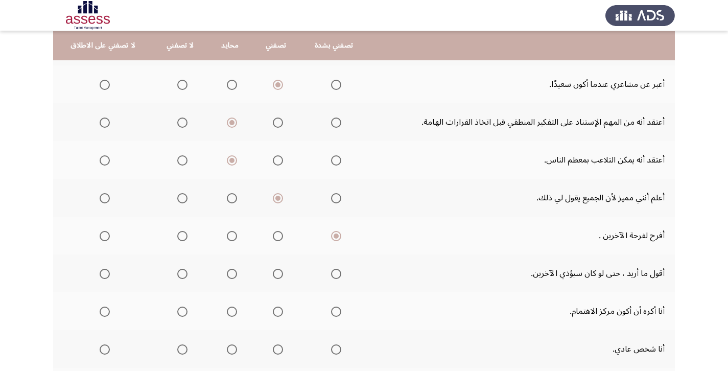
scroll to position [143, 0]
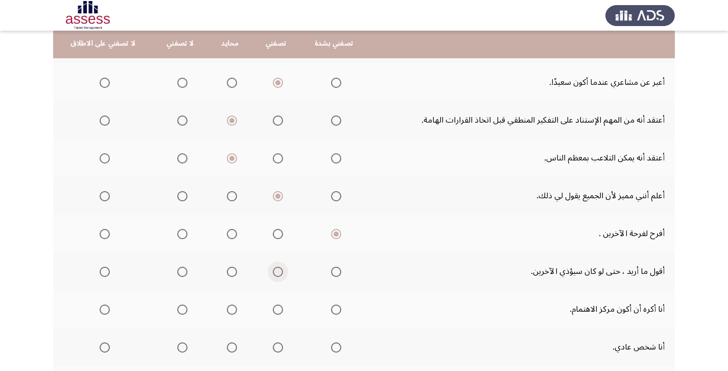
click at [283, 272] on span "Select an option" at bounding box center [278, 272] width 10 height 10
click at [283, 272] on input "Select an option" at bounding box center [278, 272] width 10 height 10
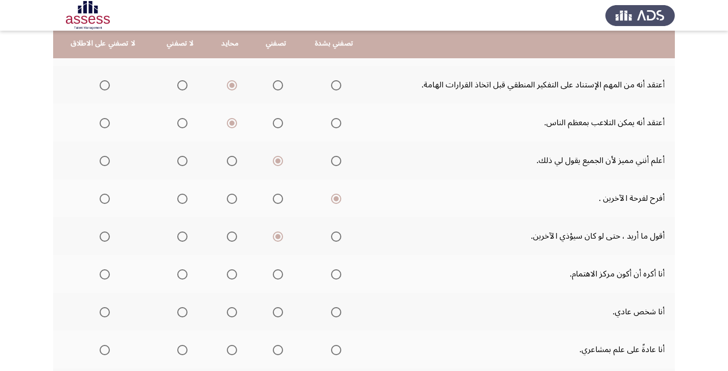
scroll to position [180, 0]
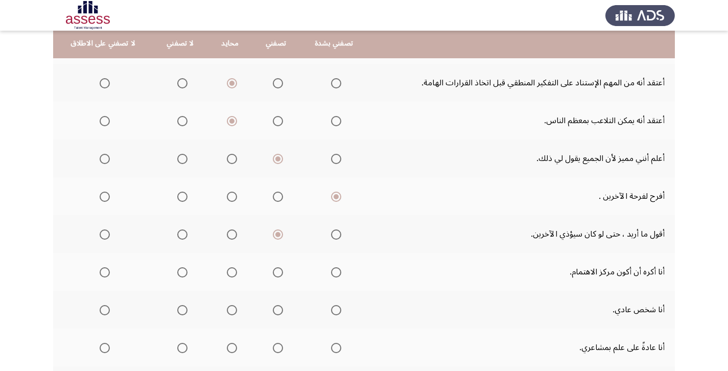
click at [187, 274] on span "Select an option" at bounding box center [182, 272] width 10 height 10
click at [187, 274] on input "Select an option" at bounding box center [182, 272] width 10 height 10
click at [188, 313] on span "Select an option" at bounding box center [182, 310] width 10 height 10
click at [188, 313] on input "Select an option" at bounding box center [182, 310] width 10 height 10
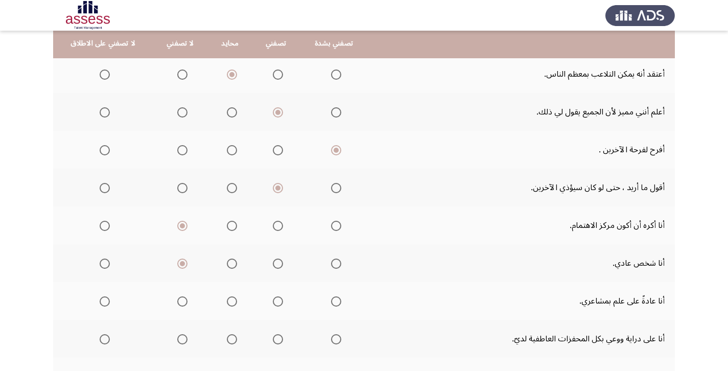
scroll to position [302, 0]
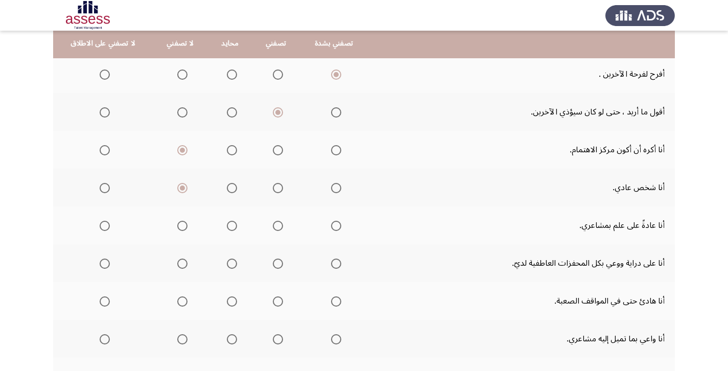
click at [283, 228] on span "Select an option" at bounding box center [278, 226] width 10 height 10
click at [283, 228] on input "Select an option" at bounding box center [278, 226] width 10 height 10
click at [283, 263] on span "Select an option" at bounding box center [278, 264] width 10 height 10
click at [283, 263] on input "Select an option" at bounding box center [278, 264] width 10 height 10
click at [237, 302] on span "Select an option" at bounding box center [232, 301] width 10 height 10
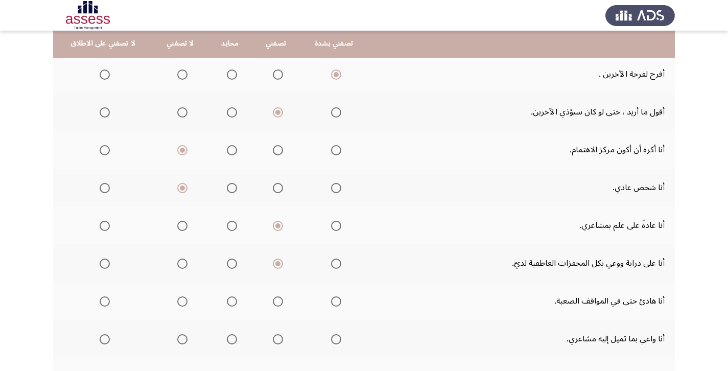
click at [237, 302] on input "Select an option" at bounding box center [232, 301] width 10 height 10
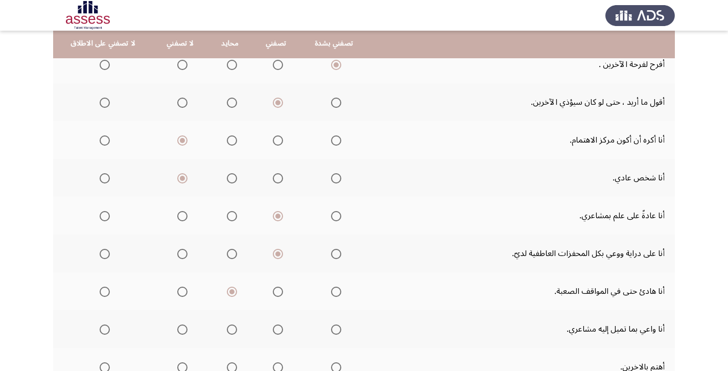
scroll to position [339, 0]
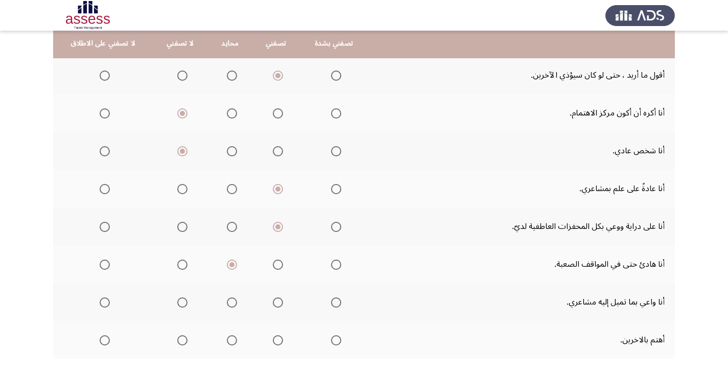
click at [283, 302] on span "Select an option" at bounding box center [278, 302] width 10 height 10
click at [283, 302] on input "Select an option" at bounding box center [278, 302] width 10 height 10
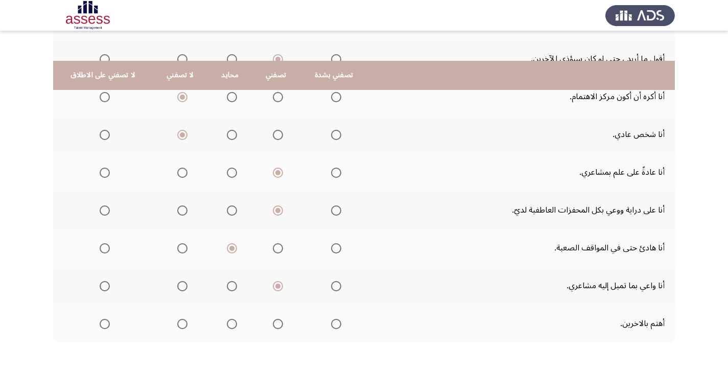
scroll to position [387, 0]
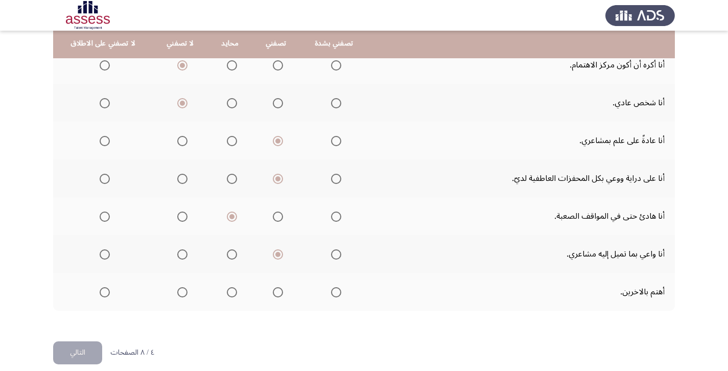
click at [283, 296] on span "Select an option" at bounding box center [278, 292] width 10 height 10
click at [283, 296] on input "Select an option" at bounding box center [278, 292] width 10 height 10
click at [90, 355] on button "التالي" at bounding box center [77, 352] width 49 height 23
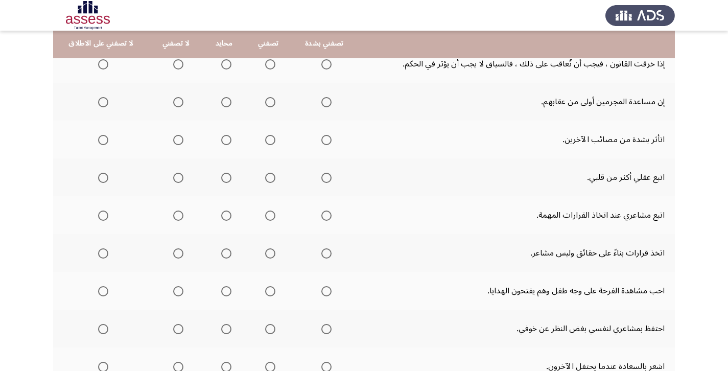
scroll to position [89, 0]
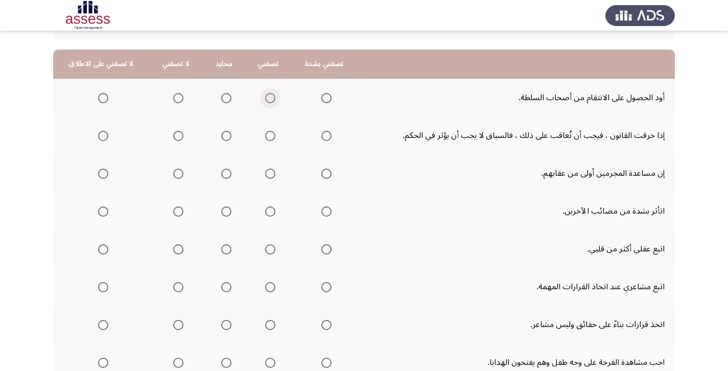
click at [275, 102] on span "Select an option" at bounding box center [270, 98] width 10 height 10
click at [275, 102] on input "Select an option" at bounding box center [270, 98] width 10 height 10
click at [332, 139] on span "Select an option" at bounding box center [326, 136] width 10 height 10
click at [332, 139] on input "Select an option" at bounding box center [326, 136] width 10 height 10
click at [232, 174] on span "Select an option" at bounding box center [226, 174] width 10 height 10
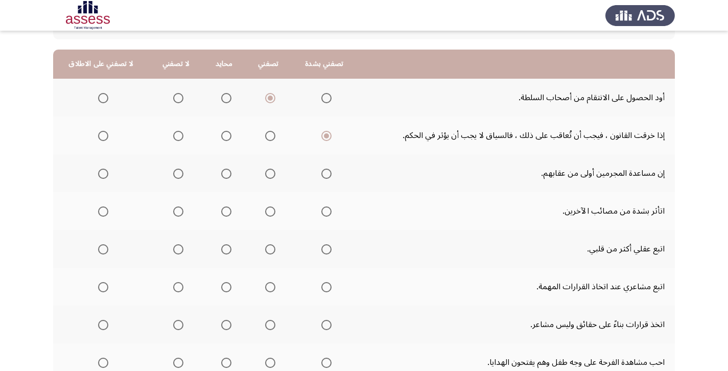
click at [232, 174] on input "Select an option" at bounding box center [226, 174] width 10 height 10
click at [232, 214] on span "Select an option" at bounding box center [226, 211] width 10 height 10
click at [232, 214] on input "Select an option" at bounding box center [226, 211] width 10 height 10
click at [232, 251] on span "Select an option" at bounding box center [226, 249] width 10 height 10
click at [232, 251] on input "Select an option" at bounding box center [226, 249] width 10 height 10
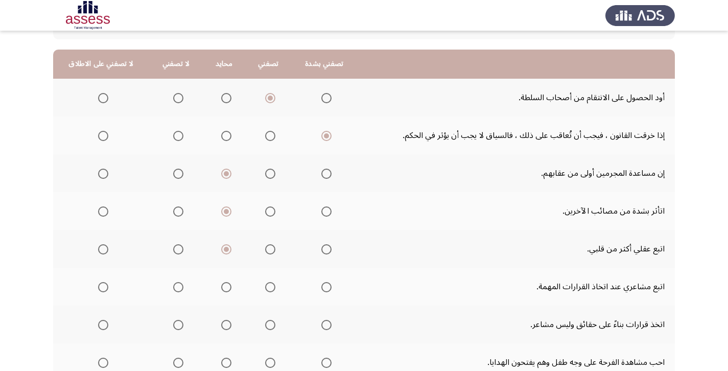
scroll to position [113, 0]
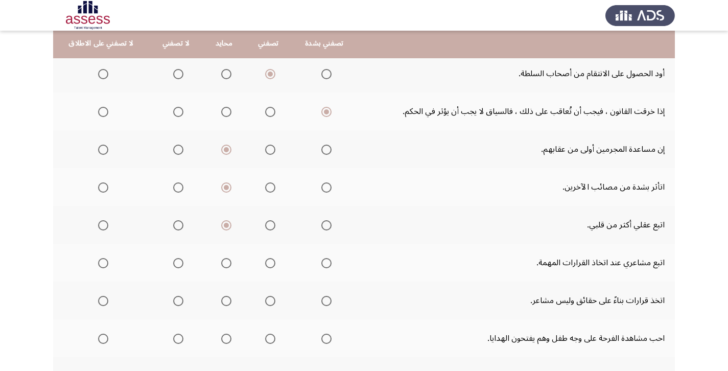
click at [273, 224] on span "Select an option" at bounding box center [270, 225] width 10 height 10
click at [273, 224] on input "Select an option" at bounding box center [270, 225] width 10 height 10
click at [180, 264] on span "Select an option" at bounding box center [178, 263] width 10 height 10
click at [180, 264] on input "Select an option" at bounding box center [178, 263] width 10 height 10
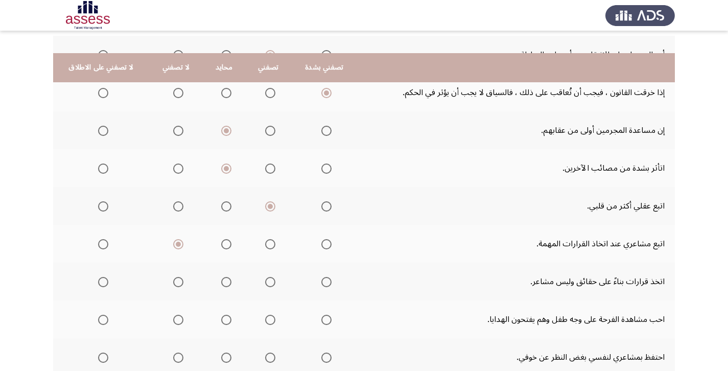
scroll to position [156, 0]
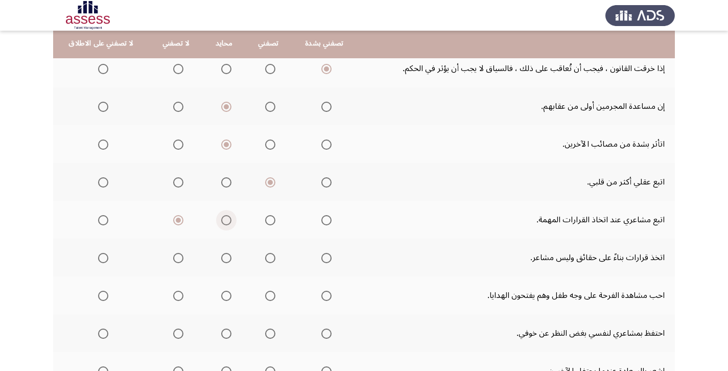
click at [232, 222] on span "Select an option" at bounding box center [226, 220] width 10 height 10
click at [232, 222] on input "Select an option" at bounding box center [226, 220] width 10 height 10
click at [232, 258] on span "Select an option" at bounding box center [226, 258] width 10 height 10
click at [232, 258] on input "Select an option" at bounding box center [226, 258] width 10 height 10
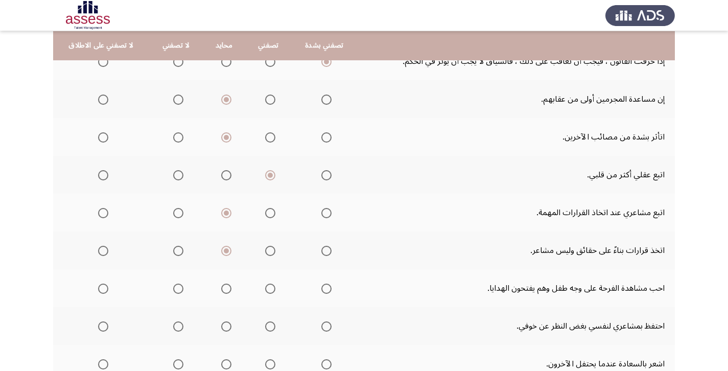
scroll to position [168, 0]
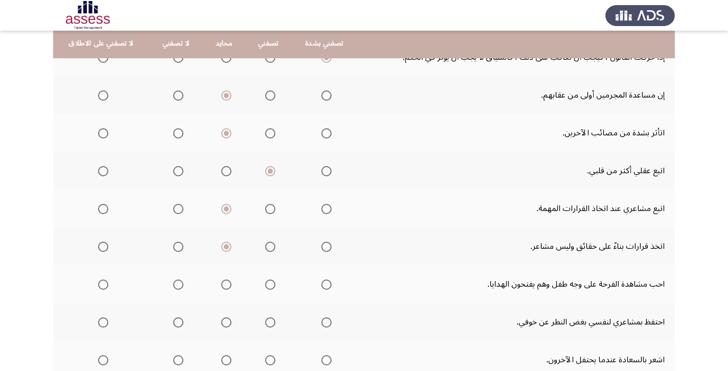
click at [332, 284] on span "Select an option" at bounding box center [326, 285] width 10 height 10
click at [332, 284] on input "Select an option" at bounding box center [326, 285] width 10 height 10
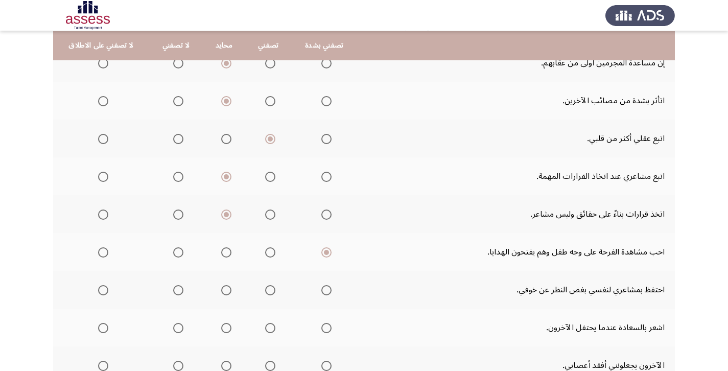
scroll to position [202, 0]
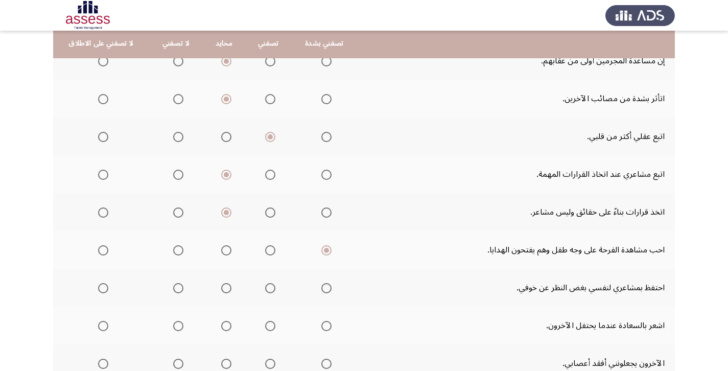
click at [275, 288] on span "Select an option" at bounding box center [270, 288] width 10 height 10
click at [275, 288] on input "Select an option" at bounding box center [270, 288] width 10 height 10
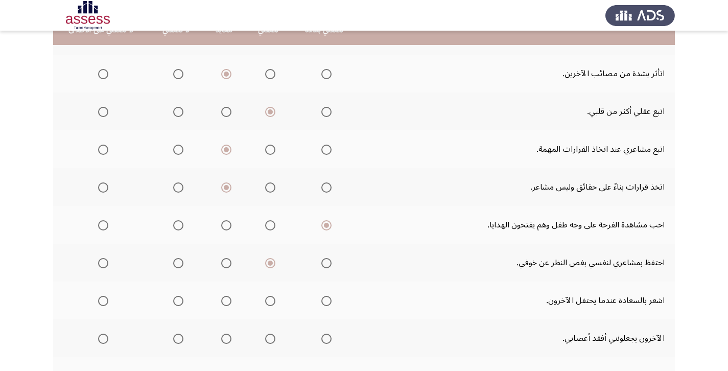
scroll to position [248, 0]
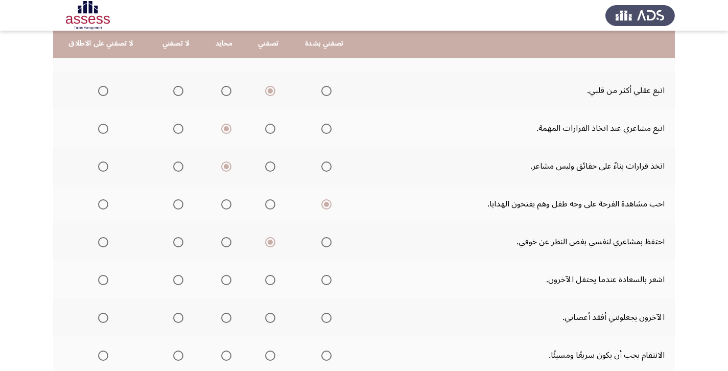
click at [332, 283] on span "Select an option" at bounding box center [326, 280] width 10 height 10
click at [332, 283] on input "Select an option" at bounding box center [326, 280] width 10 height 10
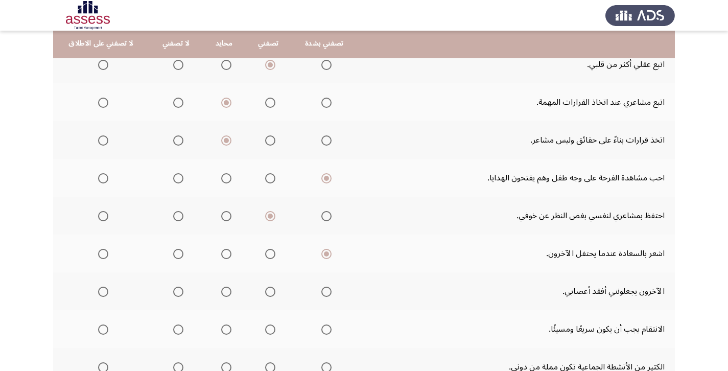
scroll to position [276, 0]
click at [183, 290] on span "Select an option" at bounding box center [178, 290] width 10 height 10
click at [183, 290] on input "Select an option" at bounding box center [178, 290] width 10 height 10
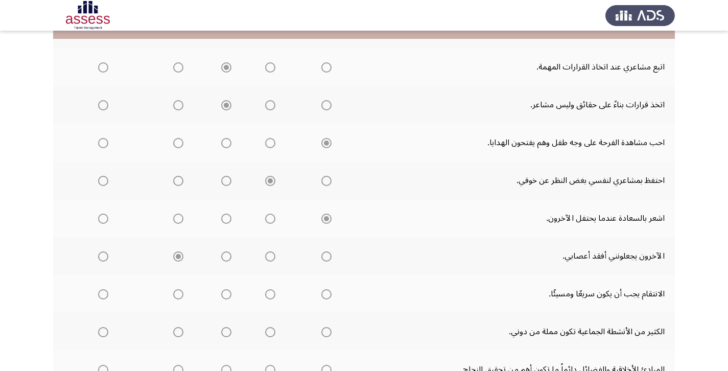
scroll to position [311, 0]
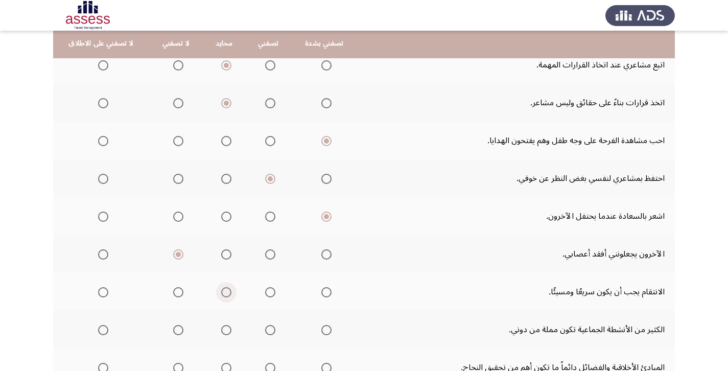
click at [232, 294] on span "Select an option" at bounding box center [226, 292] width 10 height 10
click at [232, 294] on input "Select an option" at bounding box center [226, 292] width 10 height 10
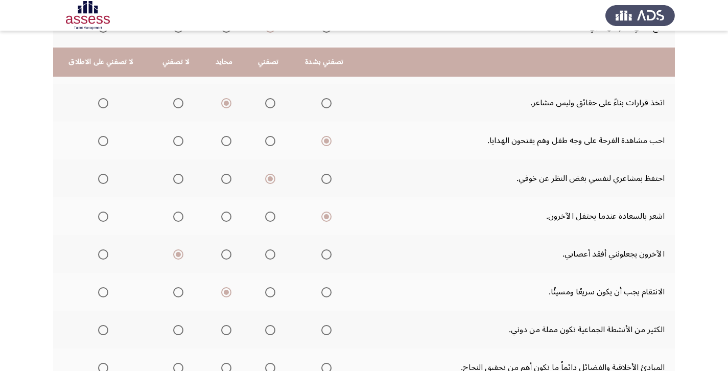
scroll to position [366, 0]
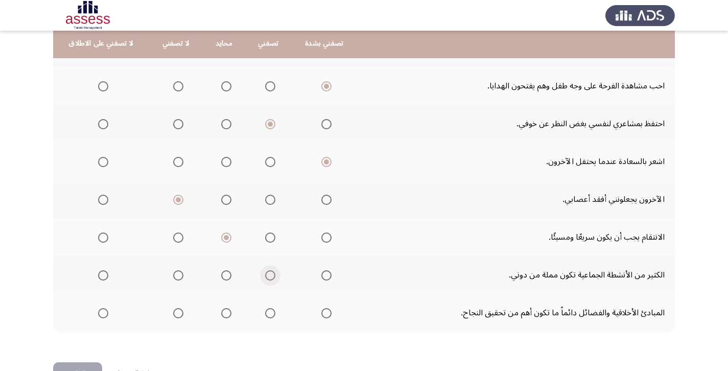
click at [275, 278] on span "Select an option" at bounding box center [270, 275] width 10 height 10
click at [275, 278] on input "Select an option" at bounding box center [270, 275] width 10 height 10
click at [189, 315] on th at bounding box center [176, 313] width 54 height 38
click at [183, 313] on span "Select an option" at bounding box center [178, 313] width 10 height 10
click at [183, 313] on input "Select an option" at bounding box center [178, 313] width 10 height 10
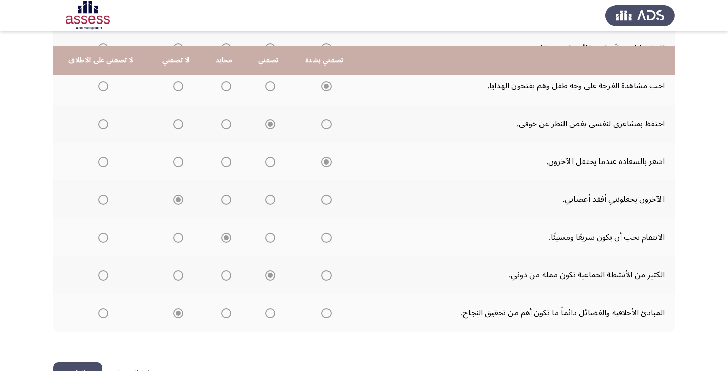
scroll to position [399, 0]
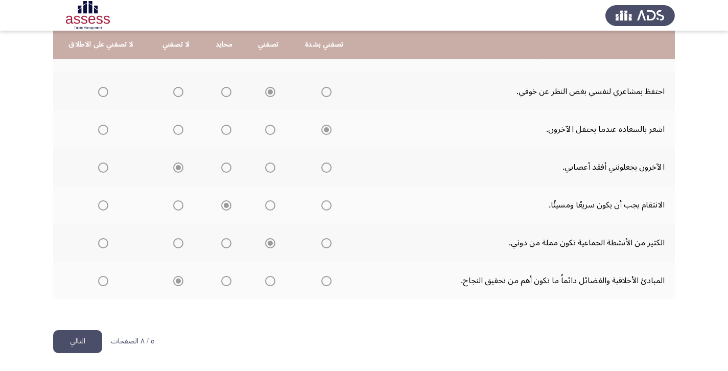
click at [94, 338] on button "التالي" at bounding box center [77, 341] width 49 height 23
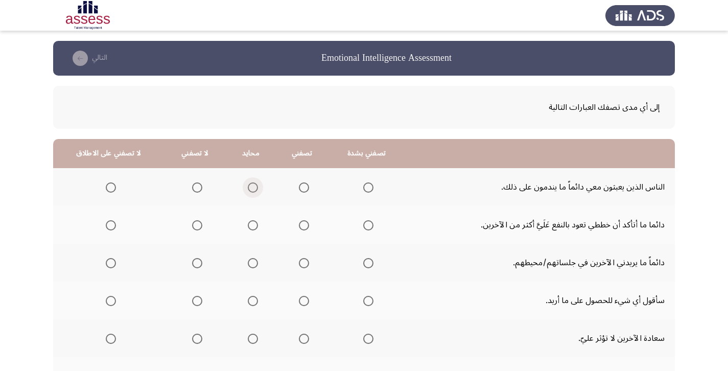
click at [257, 191] on span "Select an option" at bounding box center [253, 187] width 10 height 10
click at [257, 191] on input "Select an option" at bounding box center [253, 187] width 10 height 10
click at [309, 226] on span "Select an option" at bounding box center [304, 225] width 10 height 10
click at [309, 227] on span "Select an option" at bounding box center [304, 225] width 10 height 10
click at [309, 263] on span "Select an option" at bounding box center [304, 263] width 10 height 10
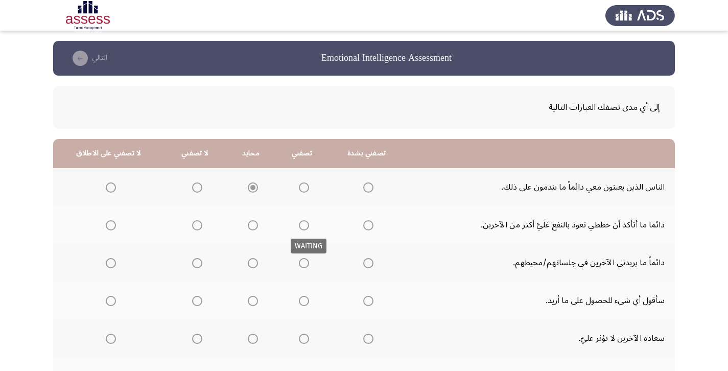
click at [309, 226] on span "Select an option" at bounding box center [304, 225] width 10 height 10
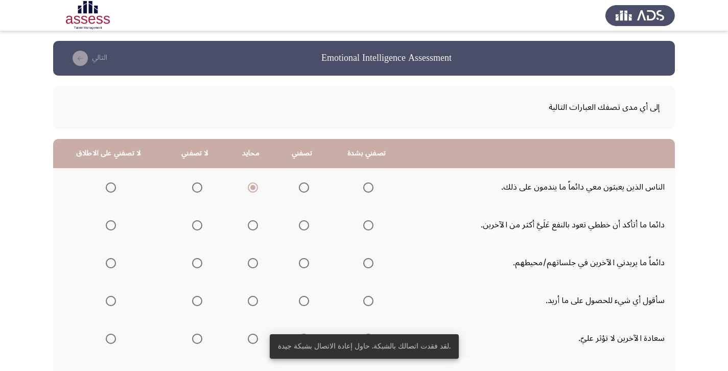
scroll to position [9, 0]
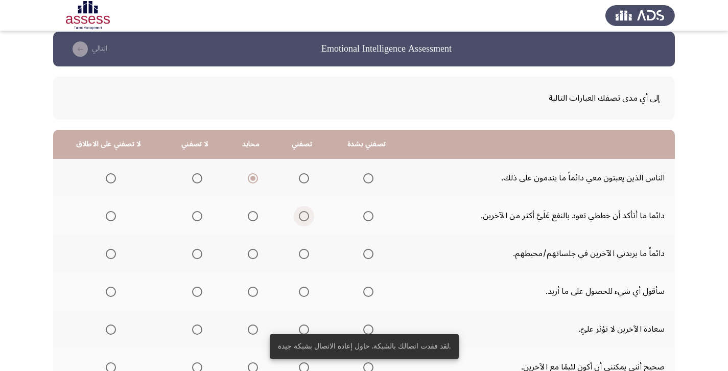
click at [309, 220] on span "Select an option" at bounding box center [304, 216] width 10 height 10
click at [309, 220] on input "Select an option" at bounding box center [304, 216] width 10 height 10
click at [309, 254] on span "Select an option" at bounding box center [304, 254] width 10 height 10
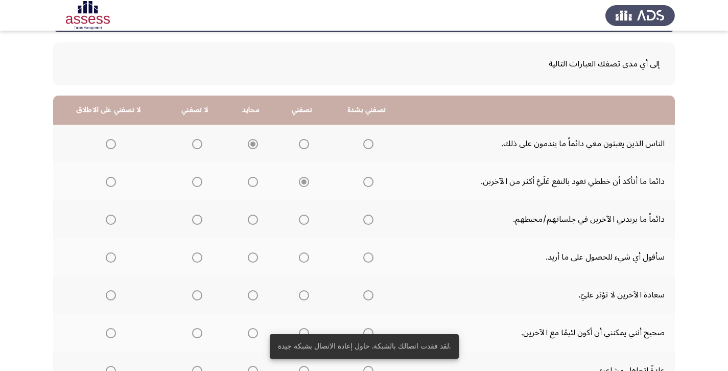
scroll to position [45, 0]
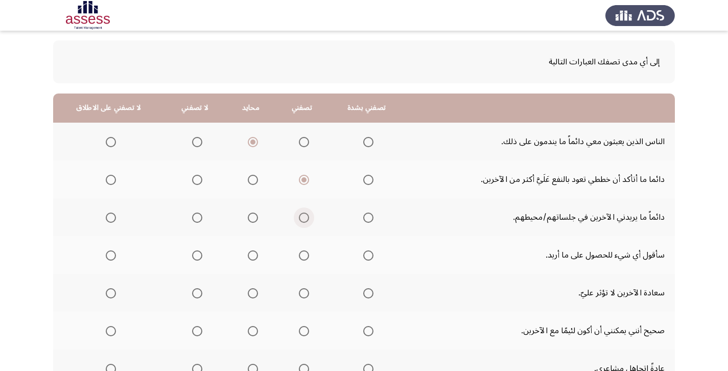
click at [309, 216] on span "Select an option" at bounding box center [304, 218] width 10 height 10
click at [309, 216] on input "Select an option" at bounding box center [304, 218] width 10 height 10
click at [202, 258] on span "Select an option" at bounding box center [197, 255] width 10 height 10
click at [202, 258] on input "Select an option" at bounding box center [197, 255] width 10 height 10
click at [258, 295] on span "Select an option" at bounding box center [253, 293] width 10 height 10
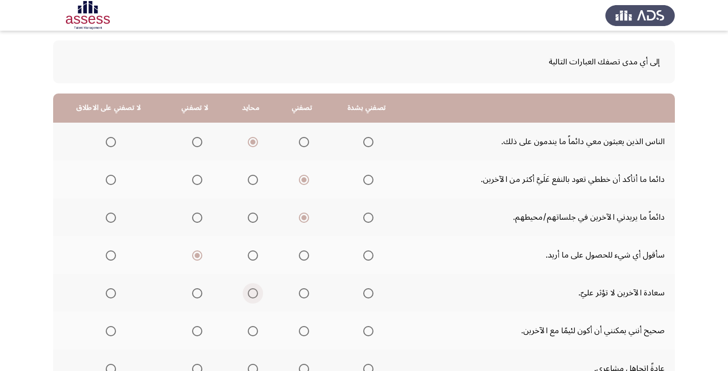
click at [258, 295] on input "Select an option" at bounding box center [253, 293] width 10 height 10
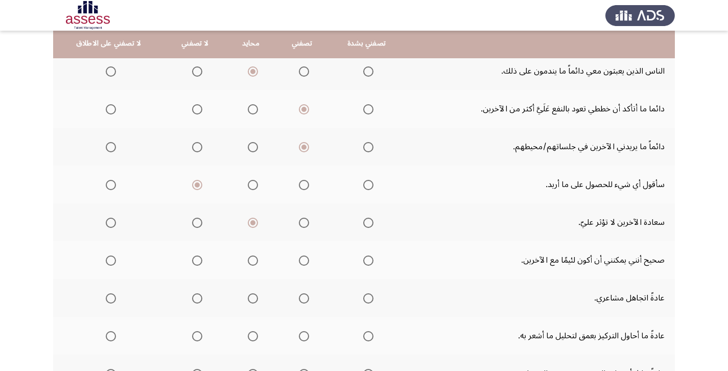
click at [202, 261] on span "Select an option" at bounding box center [197, 261] width 10 height 10
click at [202, 261] on input "Select an option" at bounding box center [197, 261] width 10 height 10
click at [258, 298] on span "Select an option" at bounding box center [253, 298] width 10 height 10
click at [258, 298] on input "Select an option" at bounding box center [253, 298] width 10 height 10
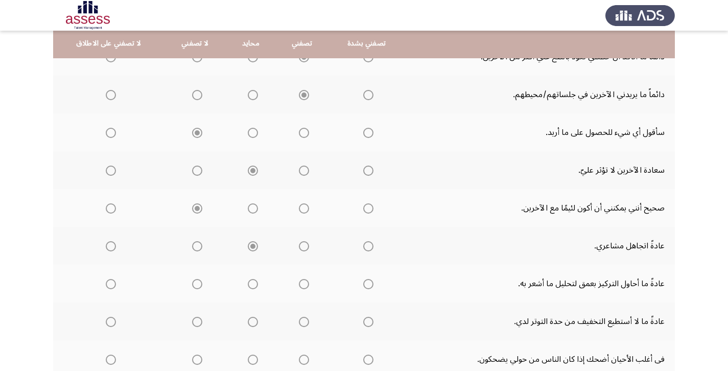
scroll to position [170, 0]
click at [258, 280] on span "Select an option" at bounding box center [253, 282] width 10 height 10
click at [258, 280] on input "Select an option" at bounding box center [253, 282] width 10 height 10
click at [202, 320] on span "Select an option" at bounding box center [197, 320] width 10 height 10
click at [202, 320] on input "Select an option" at bounding box center [197, 320] width 10 height 10
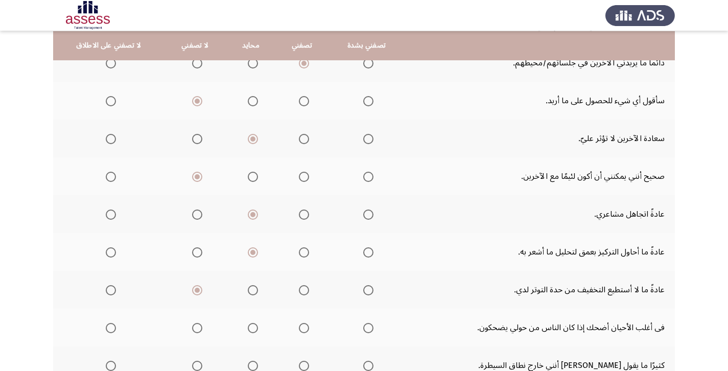
scroll to position [202, 0]
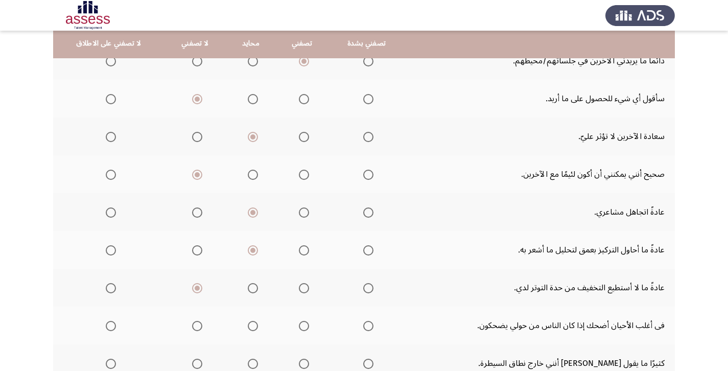
click at [307, 329] on span "Select an option" at bounding box center [304, 326] width 10 height 10
click at [307, 329] on input "Select an option" at bounding box center [304, 326] width 10 height 10
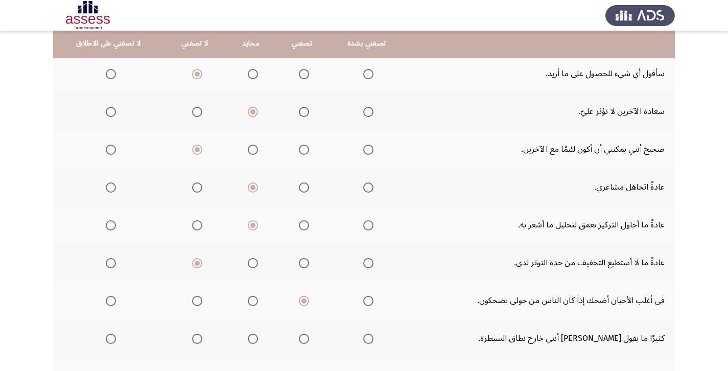
scroll to position [240, 0]
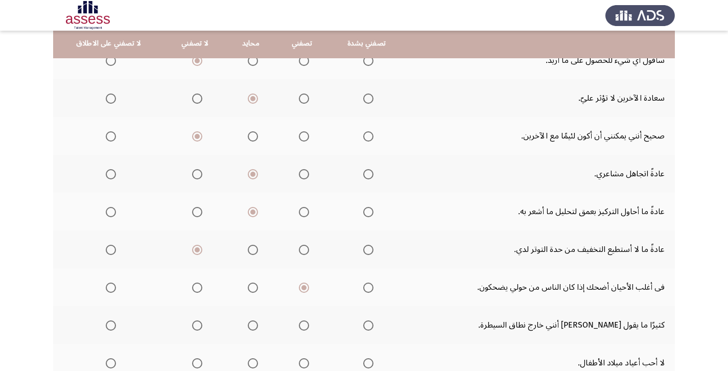
click at [374, 328] on span "Select an option" at bounding box center [368, 325] width 10 height 10
click at [374, 328] on input "Select an option" at bounding box center [368, 325] width 10 height 10
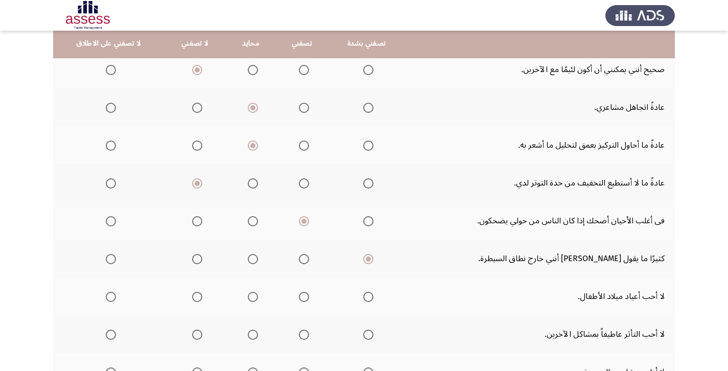
scroll to position [309, 0]
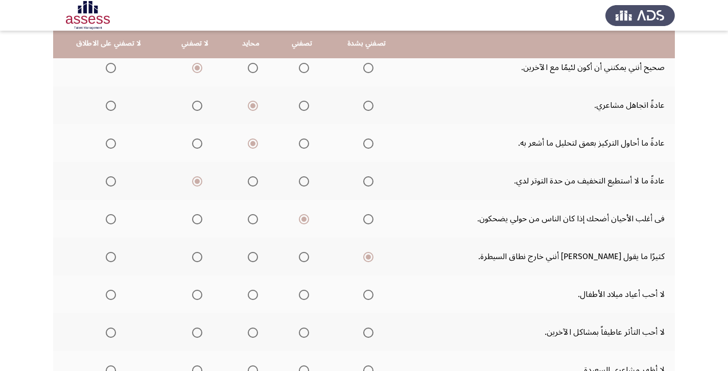
click at [113, 297] on span "Select an option" at bounding box center [111, 295] width 10 height 10
click at [113, 297] on input "Select an option" at bounding box center [111, 295] width 10 height 10
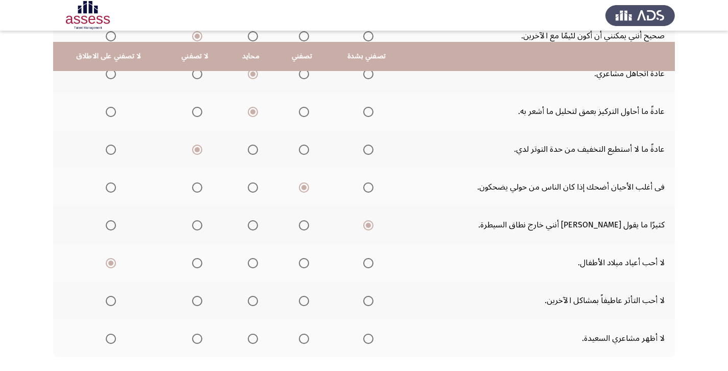
scroll to position [353, 0]
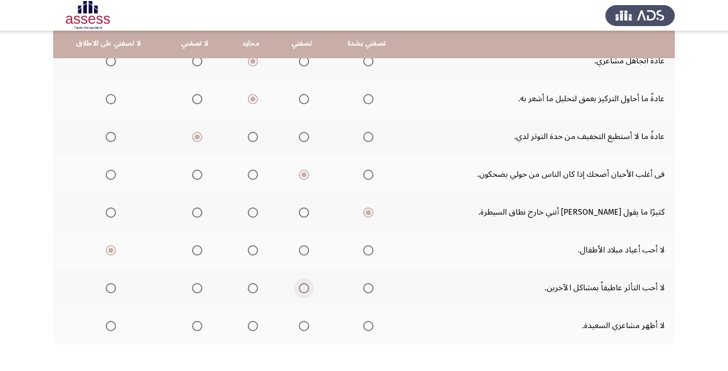
click at [309, 288] on span "Select an option" at bounding box center [304, 288] width 10 height 10
click at [309, 288] on input "Select an option" at bounding box center [304, 288] width 10 height 10
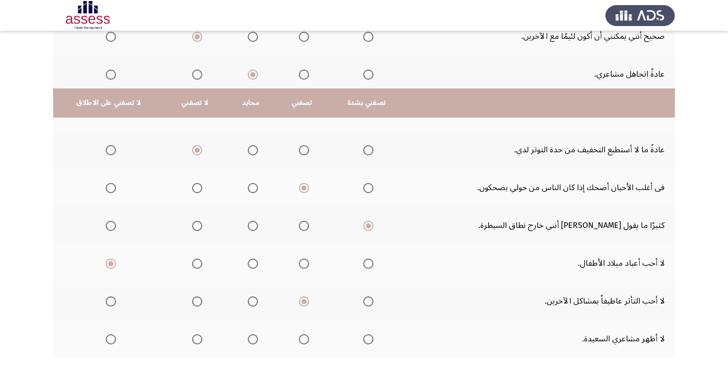
scroll to position [399, 0]
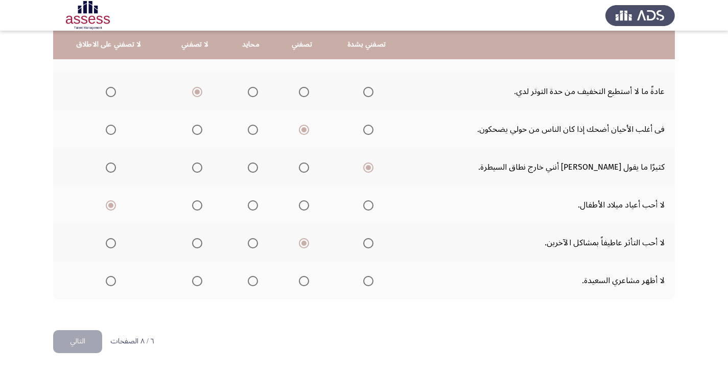
click at [309, 280] on span "Select an option" at bounding box center [304, 281] width 10 height 10
click at [309, 280] on input "Select an option" at bounding box center [304, 281] width 10 height 10
click at [81, 342] on button "التالي" at bounding box center [77, 341] width 49 height 23
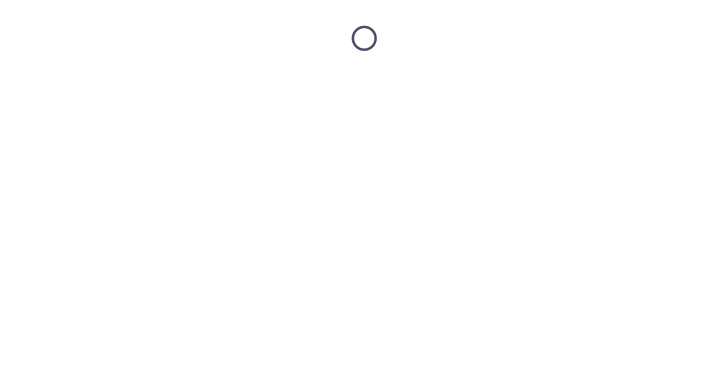
scroll to position [0, 0]
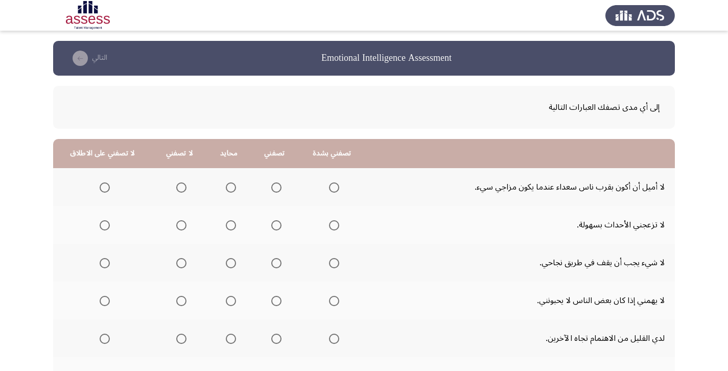
click at [282, 189] on span "Select an option" at bounding box center [276, 187] width 10 height 10
click at [282, 189] on input "Select an option" at bounding box center [276, 187] width 10 height 10
click at [187, 227] on span "Select an option" at bounding box center [181, 225] width 10 height 10
click at [187, 227] on input "Select an option" at bounding box center [181, 225] width 10 height 10
click at [282, 262] on span "Select an option" at bounding box center [276, 263] width 10 height 10
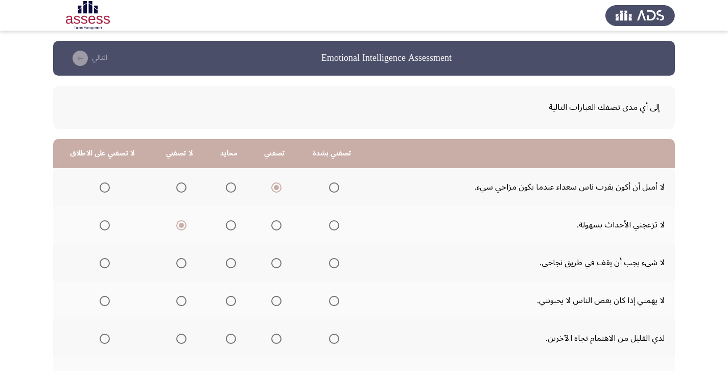
click at [282, 262] on input "Select an option" at bounding box center [276, 263] width 10 height 10
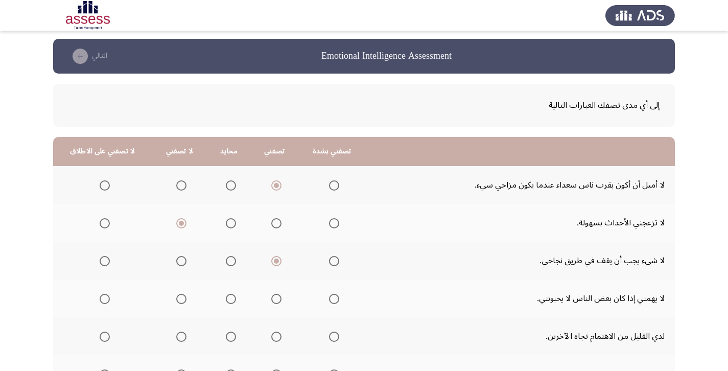
click at [339, 302] on span "Select an option" at bounding box center [334, 299] width 10 height 10
click at [339, 302] on input "Select an option" at bounding box center [334, 299] width 10 height 10
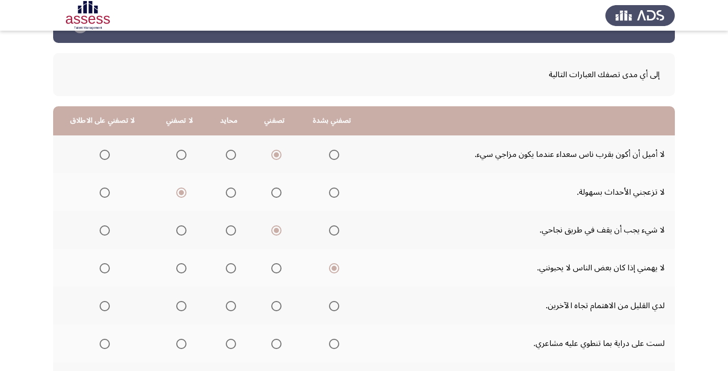
scroll to position [66, 0]
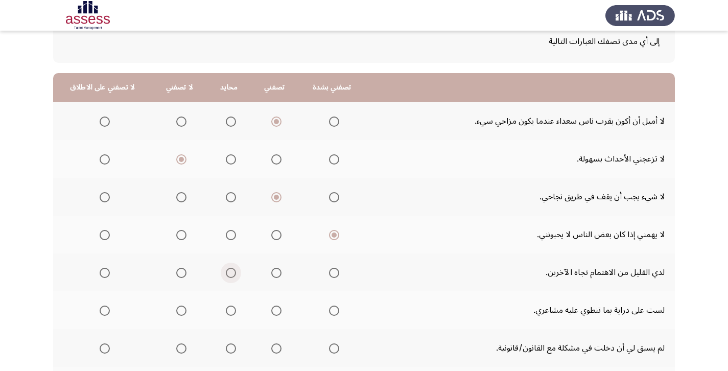
click at [236, 273] on span "Select an option" at bounding box center [231, 273] width 10 height 10
click at [236, 273] on input "Select an option" at bounding box center [231, 273] width 10 height 10
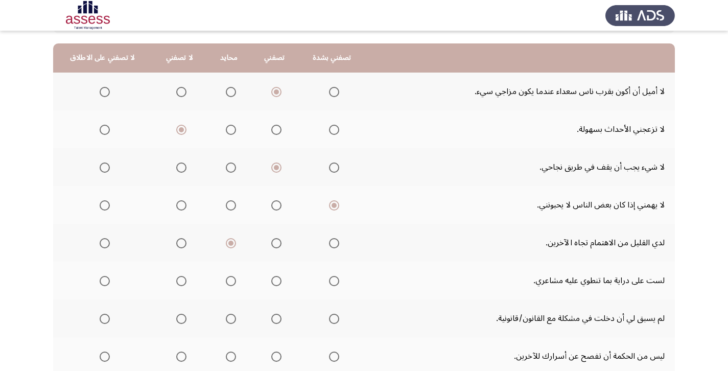
scroll to position [98, 0]
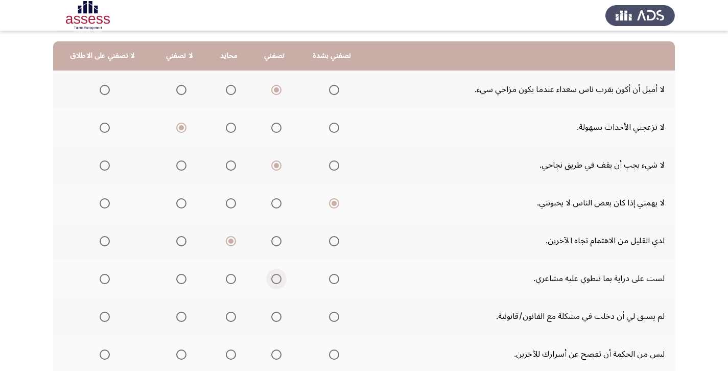
click at [282, 278] on span "Select an option" at bounding box center [276, 279] width 10 height 10
click at [282, 278] on input "Select an option" at bounding box center [276, 279] width 10 height 10
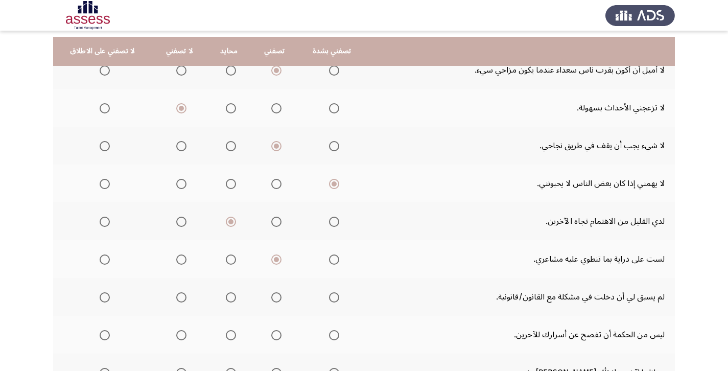
scroll to position [125, 0]
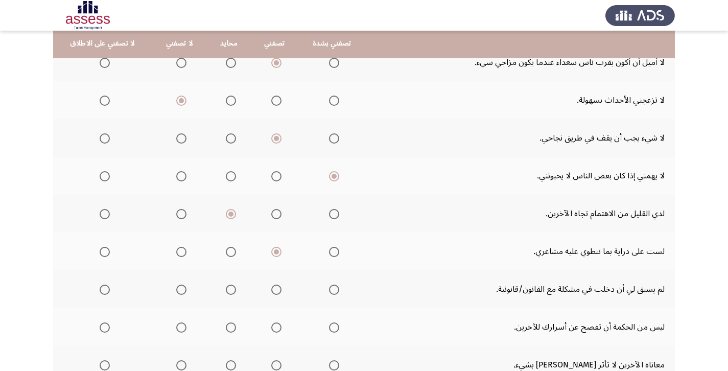
click at [339, 291] on span "Select an option" at bounding box center [334, 290] width 10 height 10
click at [339, 291] on input "Select an option" at bounding box center [334, 290] width 10 height 10
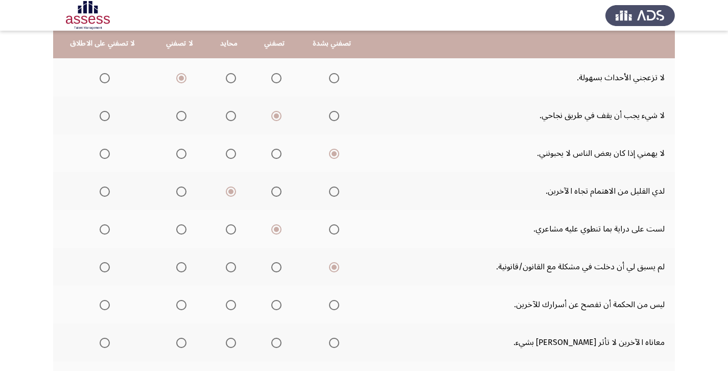
scroll to position [161, 0]
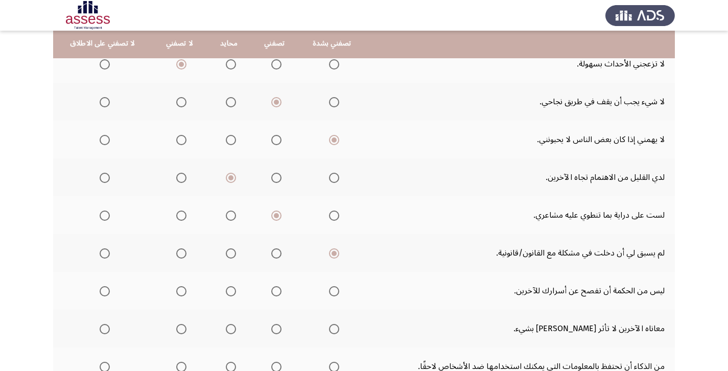
click at [106, 291] on span "Select an option" at bounding box center [105, 291] width 10 height 10
click at [106, 291] on input "Select an option" at bounding box center [105, 291] width 10 height 10
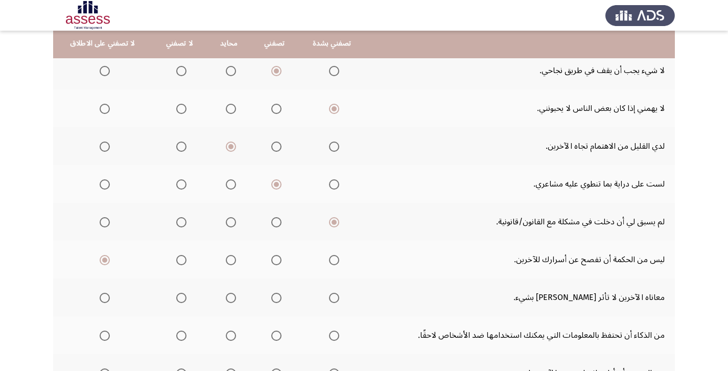
scroll to position [247, 0]
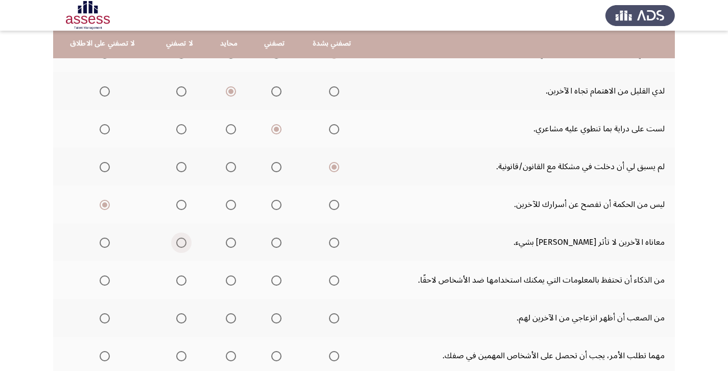
click at [187, 244] on span "Select an option" at bounding box center [181, 243] width 10 height 10
click at [187, 244] on input "Select an option" at bounding box center [181, 243] width 10 height 10
click at [183, 281] on span "Select an option" at bounding box center [181, 280] width 10 height 10
click at [183, 281] on input "Select an option" at bounding box center [181, 280] width 10 height 10
click at [103, 283] on span "Select an option" at bounding box center [105, 280] width 10 height 10
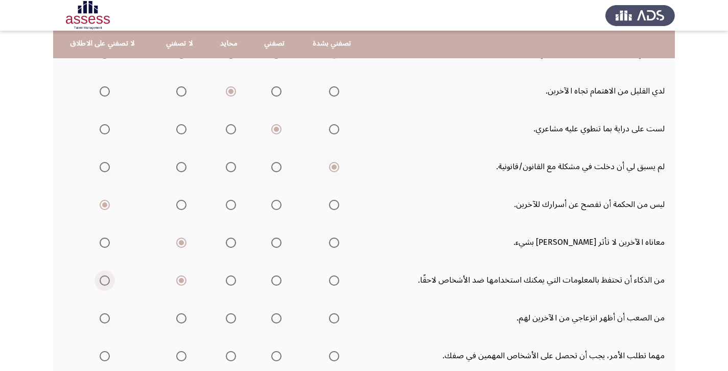
click at [103, 283] on input "Select an option" at bounding box center [105, 280] width 10 height 10
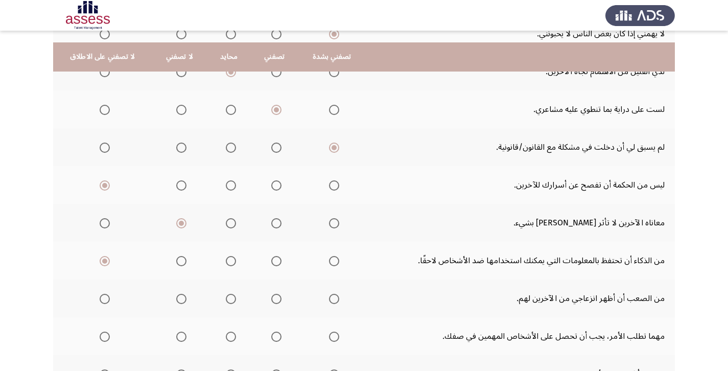
scroll to position [280, 0]
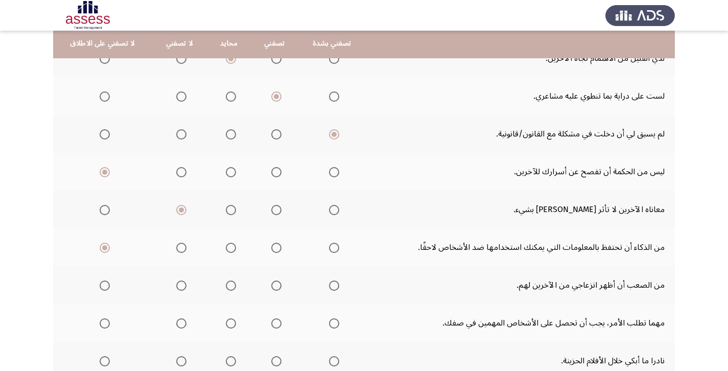
click at [236, 287] on span "Select an option" at bounding box center [231, 286] width 10 height 10
click at [236, 287] on input "Select an option" at bounding box center [231, 286] width 10 height 10
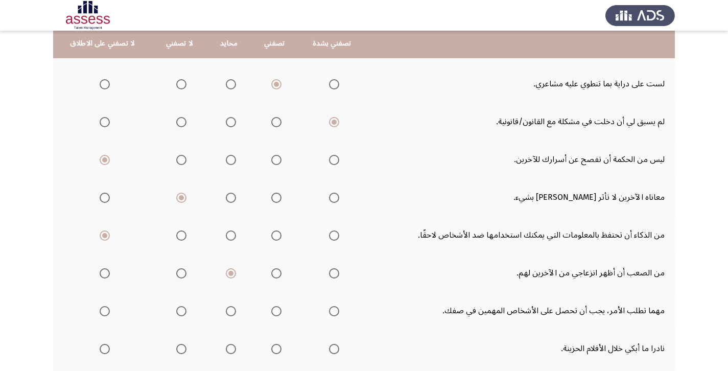
scroll to position [294, 0]
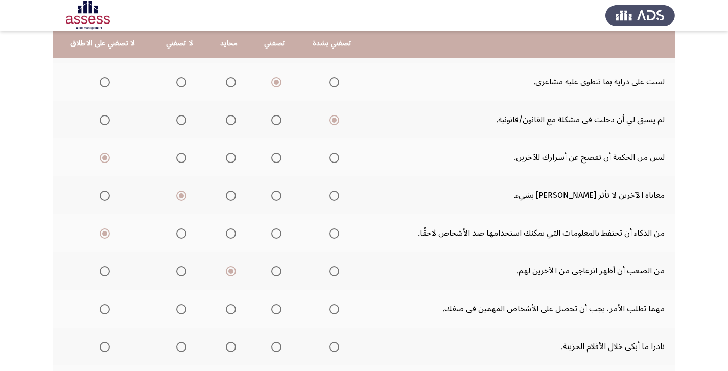
click at [282, 307] on span "Select an option" at bounding box center [276, 309] width 10 height 10
click at [282, 307] on input "Select an option" at bounding box center [276, 309] width 10 height 10
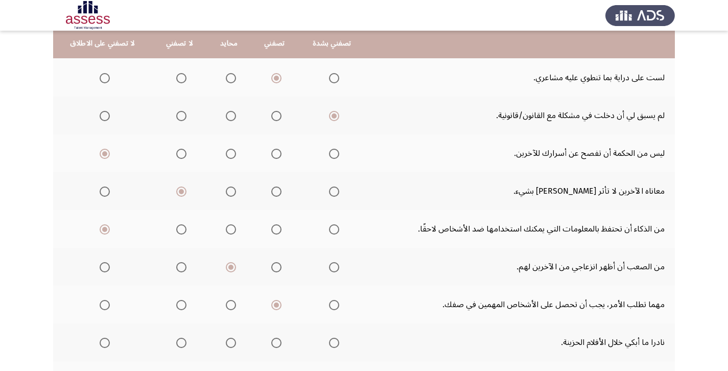
scroll to position [305, 0]
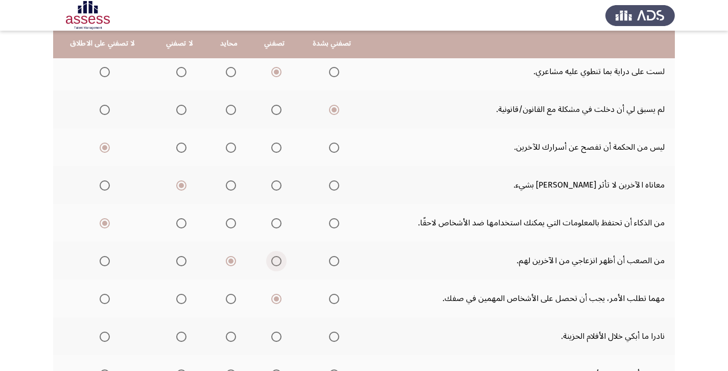
click at [282, 261] on span "Select an option" at bounding box center [276, 261] width 10 height 10
click at [282, 261] on input "Select an option" at bounding box center [276, 261] width 10 height 10
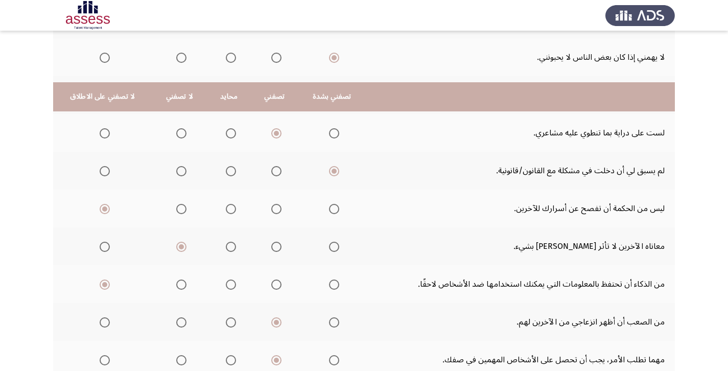
scroll to position [358, 0]
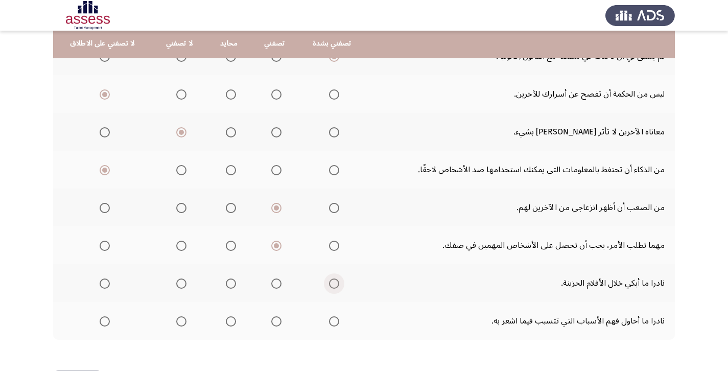
click at [339, 285] on span "Select an option" at bounding box center [334, 284] width 10 height 10
click at [339, 285] on input "Select an option" at bounding box center [334, 284] width 10 height 10
click at [282, 324] on span "Select an option" at bounding box center [276, 321] width 10 height 10
click at [282, 324] on input "Select an option" at bounding box center [276, 321] width 10 height 10
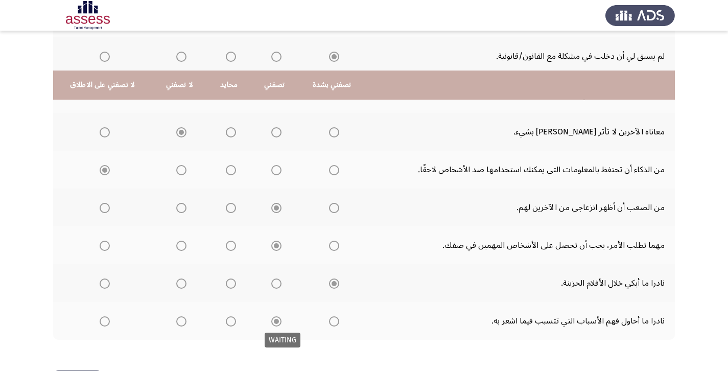
scroll to position [399, 0]
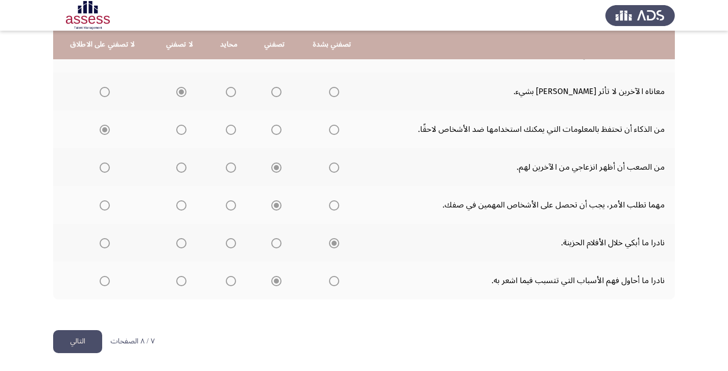
click at [81, 336] on button "التالي" at bounding box center [77, 341] width 49 height 23
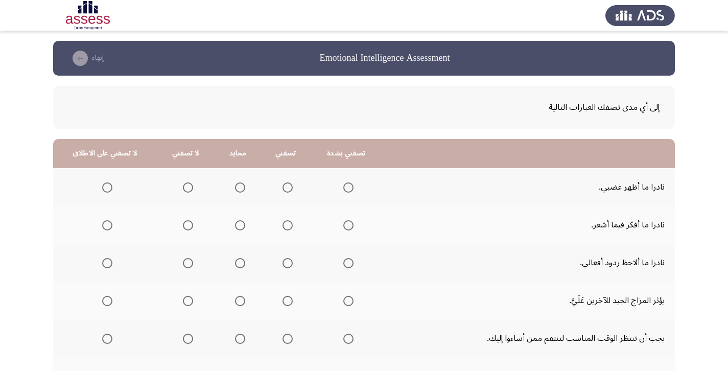
scroll to position [49, 0]
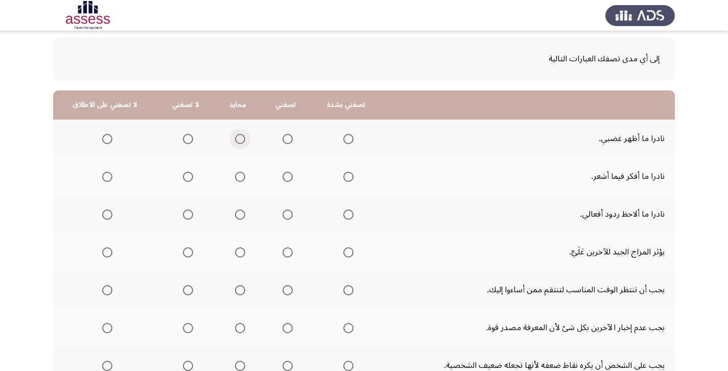
click at [245, 140] on span "Select an option" at bounding box center [240, 139] width 10 height 10
click at [245, 140] on input "Select an option" at bounding box center [240, 139] width 10 height 10
click at [191, 177] on span "Select an option" at bounding box center [188, 177] width 10 height 10
click at [193, 217] on span "Select an option" at bounding box center [188, 215] width 10 height 10
click at [193, 217] on input "Select an option" at bounding box center [188, 215] width 10 height 10
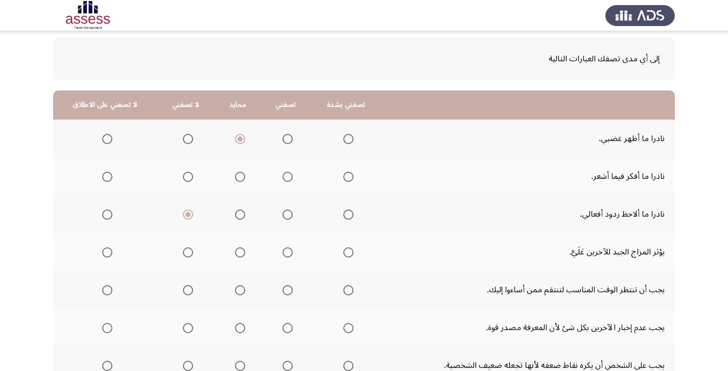
click at [193, 178] on span "Select an option" at bounding box center [188, 177] width 10 height 10
click at [193, 178] on input "Select an option" at bounding box center [188, 177] width 10 height 10
click at [193, 141] on span "Select an option" at bounding box center [188, 139] width 10 height 10
click at [193, 141] on input "Select an option" at bounding box center [188, 139] width 10 height 10
click at [245, 253] on span "Select an option" at bounding box center [240, 252] width 10 height 10
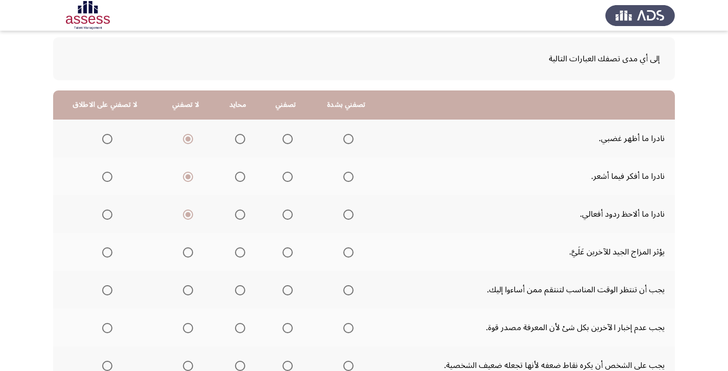
click at [245, 253] on input "Select an option" at bounding box center [240, 252] width 10 height 10
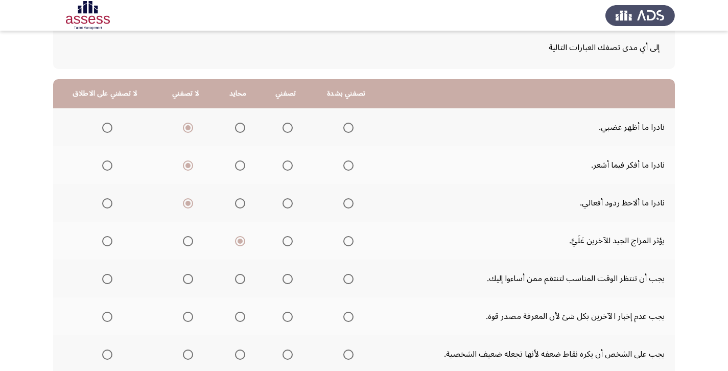
scroll to position [62, 0]
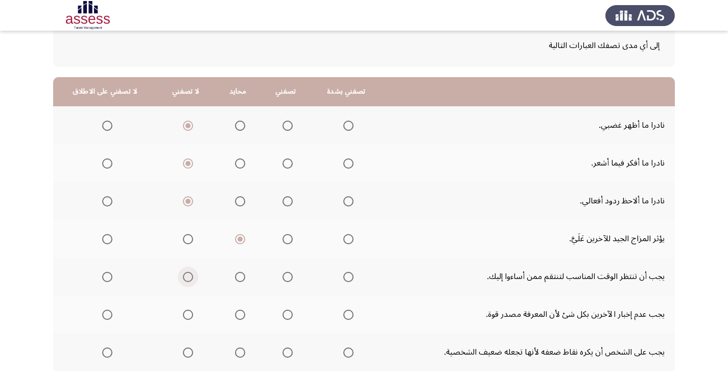
click at [191, 278] on span "Select an option" at bounding box center [188, 277] width 10 height 10
click at [191, 278] on input "Select an option" at bounding box center [188, 277] width 10 height 10
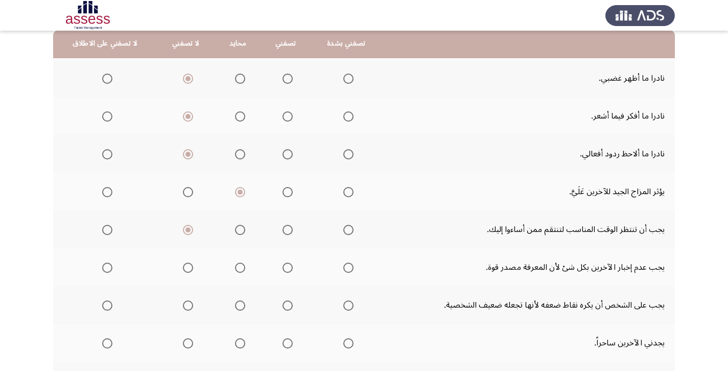
scroll to position [111, 0]
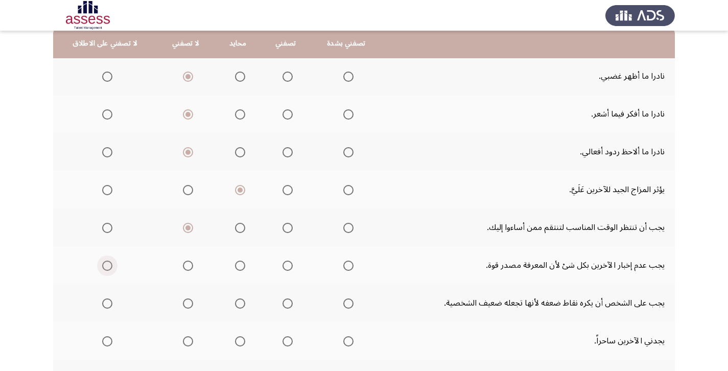
click at [107, 268] on span "Select an option" at bounding box center [107, 266] width 10 height 10
click at [107, 268] on input "Select an option" at bounding box center [107, 266] width 10 height 10
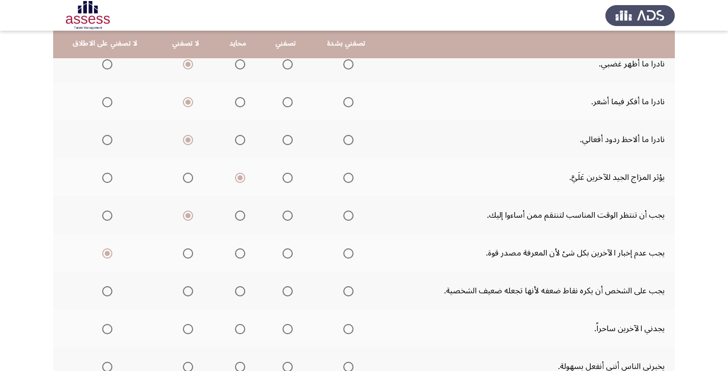
scroll to position [125, 0]
click at [190, 288] on span "Select an option" at bounding box center [188, 289] width 10 height 10
click at [190, 288] on input "Select an option" at bounding box center [188, 289] width 10 height 10
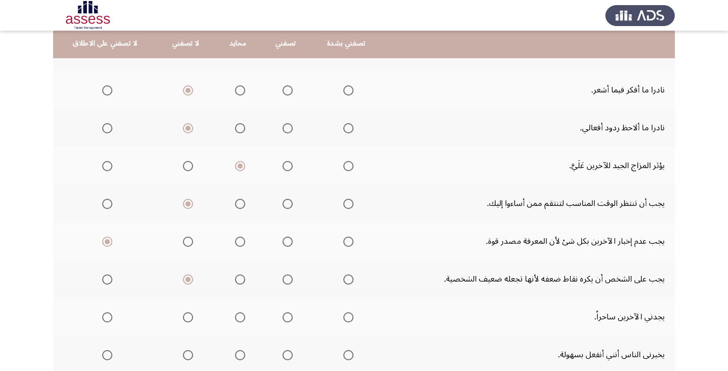
scroll to position [146, 0]
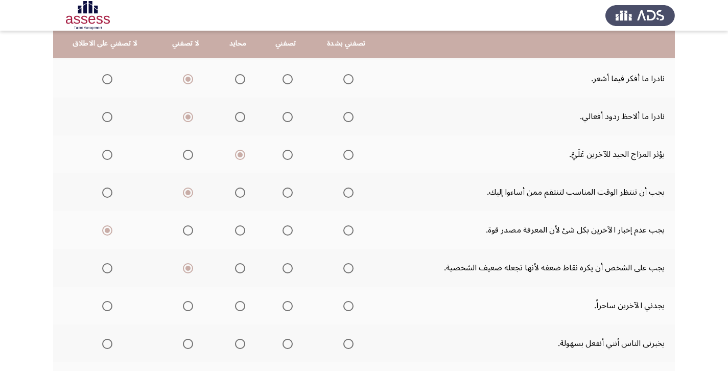
click at [291, 304] on span "Select an option" at bounding box center [288, 306] width 10 height 10
click at [291, 304] on input "Select an option" at bounding box center [288, 306] width 10 height 10
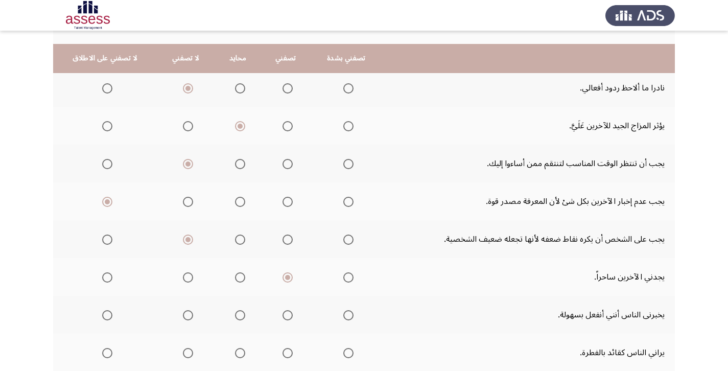
scroll to position [190, 0]
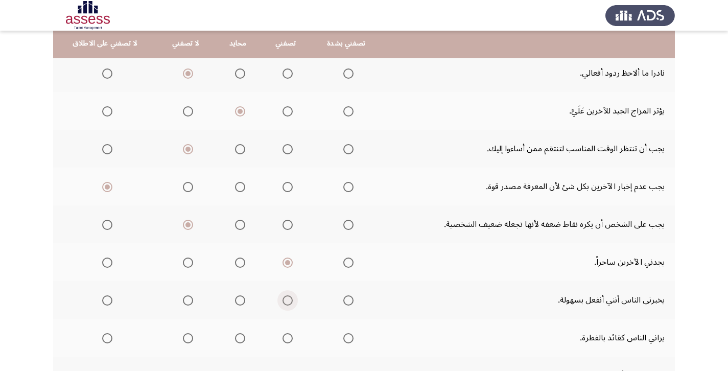
click at [293, 303] on span "Select an option" at bounding box center [288, 300] width 10 height 10
click at [293, 303] on input "Select an option" at bounding box center [288, 300] width 10 height 10
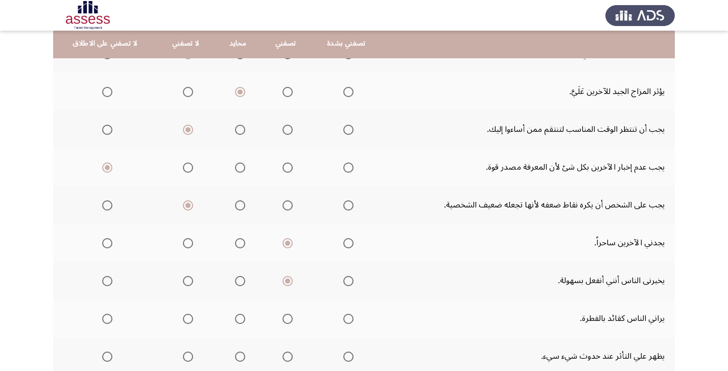
scroll to position [211, 0]
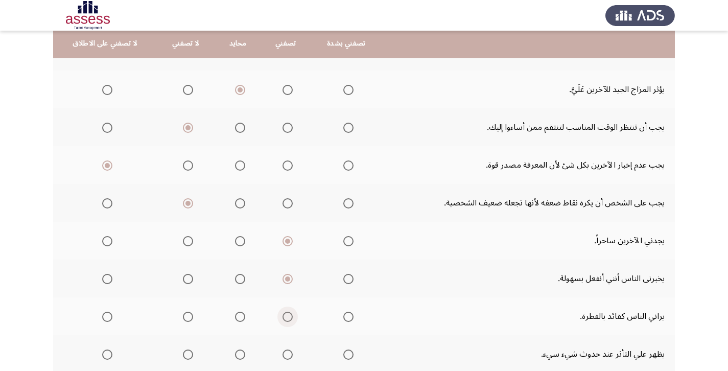
click at [293, 317] on span "Select an option" at bounding box center [288, 317] width 10 height 10
click at [293, 317] on input "Select an option" at bounding box center [288, 317] width 10 height 10
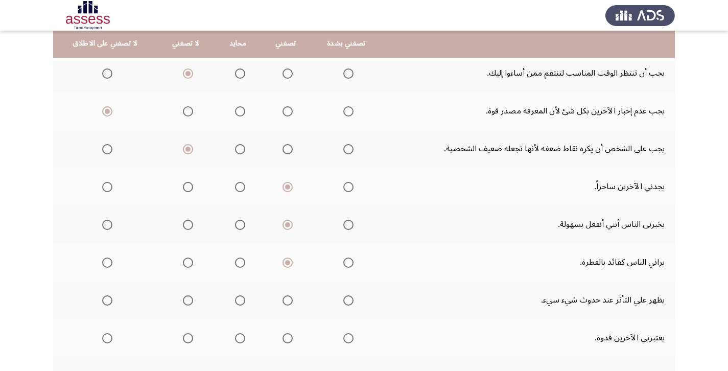
scroll to position [267, 0]
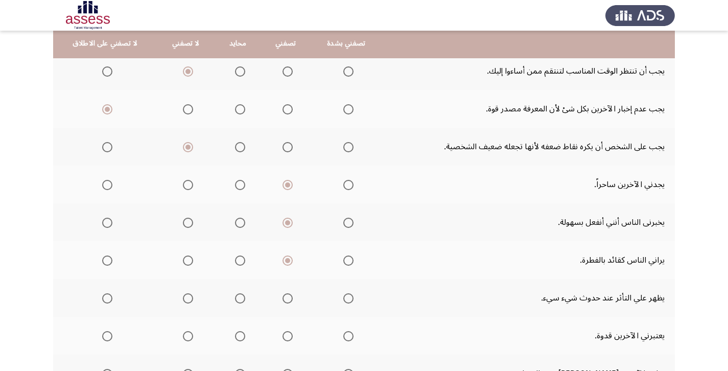
click at [293, 302] on span "Select an option" at bounding box center [288, 298] width 10 height 10
click at [293, 302] on input "Select an option" at bounding box center [288, 298] width 10 height 10
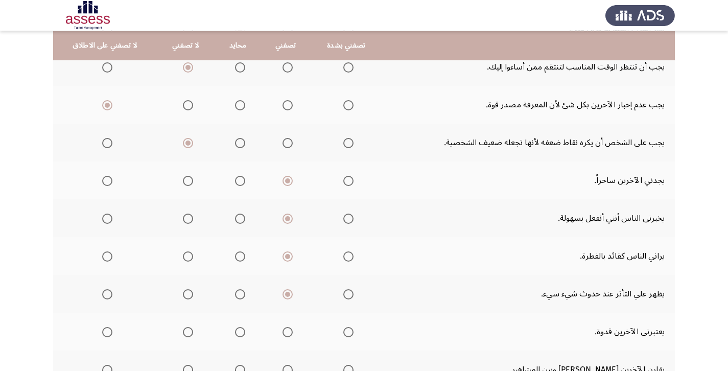
scroll to position [273, 0]
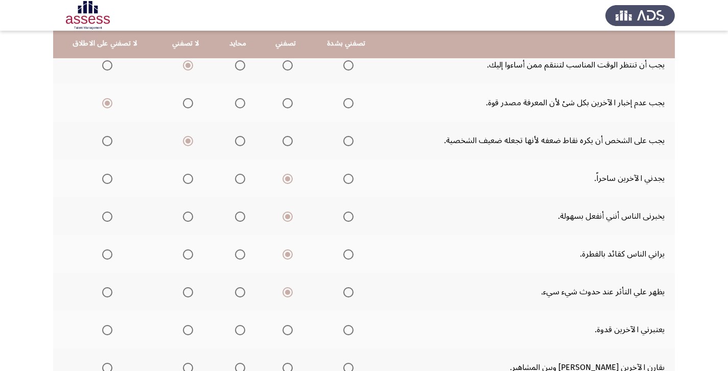
click at [293, 328] on span "Select an option" at bounding box center [288, 330] width 10 height 10
click at [293, 328] on input "Select an option" at bounding box center [288, 330] width 10 height 10
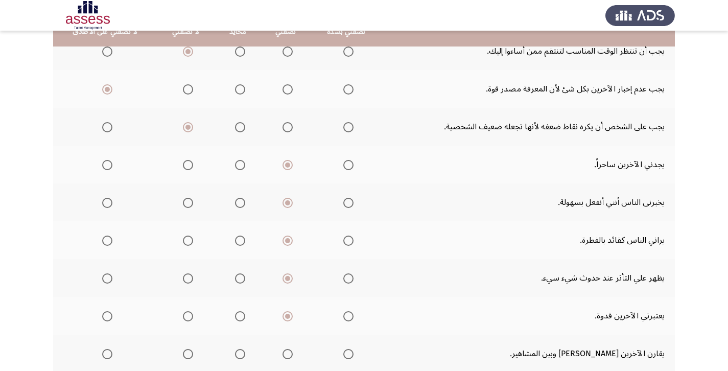
scroll to position [330, 0]
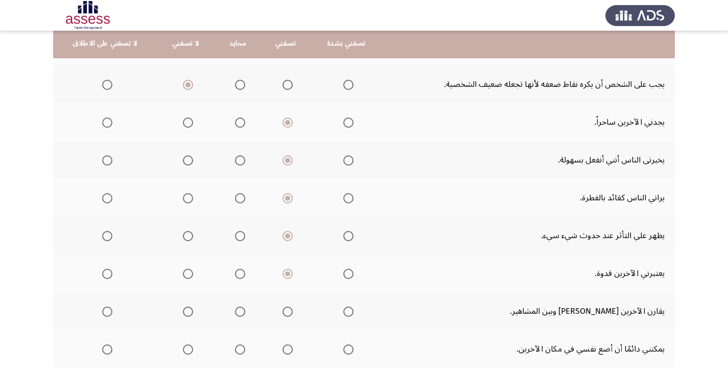
click at [293, 314] on span "Select an option" at bounding box center [288, 312] width 10 height 10
click at [293, 314] on input "Select an option" at bounding box center [288, 312] width 10 height 10
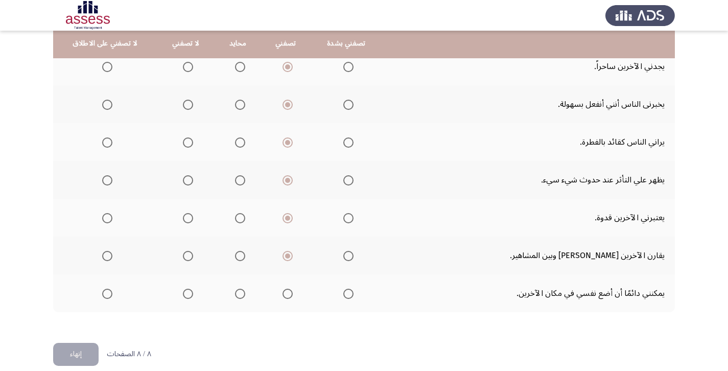
scroll to position [387, 0]
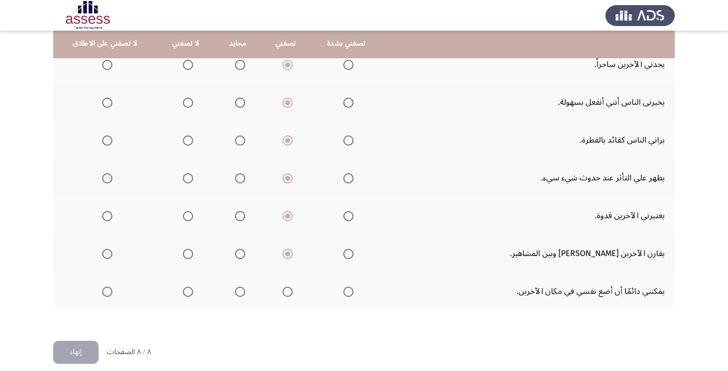
click at [293, 293] on span "Select an option" at bounding box center [288, 292] width 10 height 10
click at [293, 293] on input "Select an option" at bounding box center [288, 292] width 10 height 10
click at [76, 353] on button "إنهاء" at bounding box center [75, 352] width 45 height 23
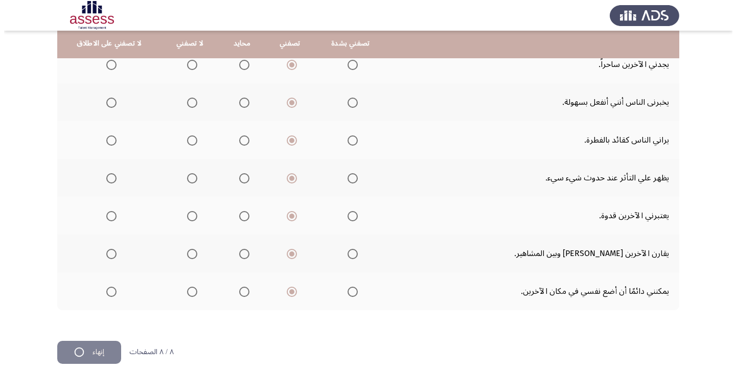
scroll to position [0, 0]
